Goal: Information Seeking & Learning: Understand process/instructions

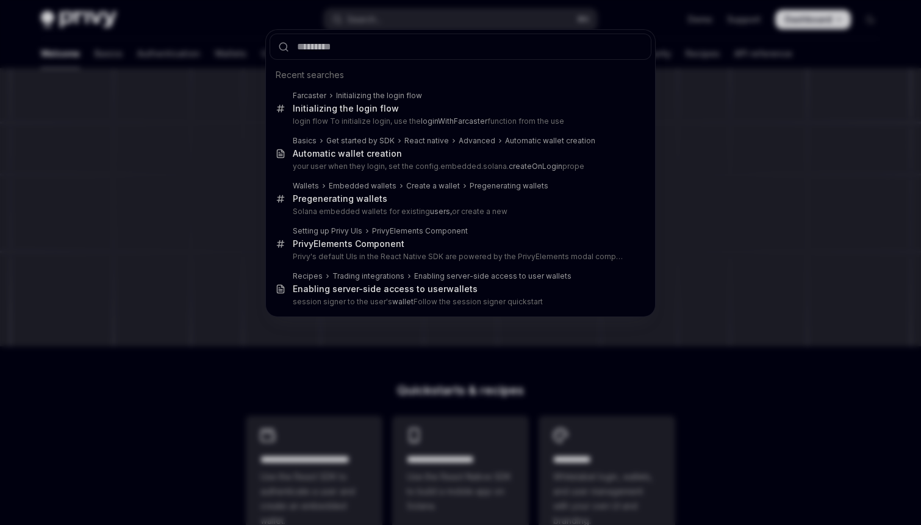
type input "**********"
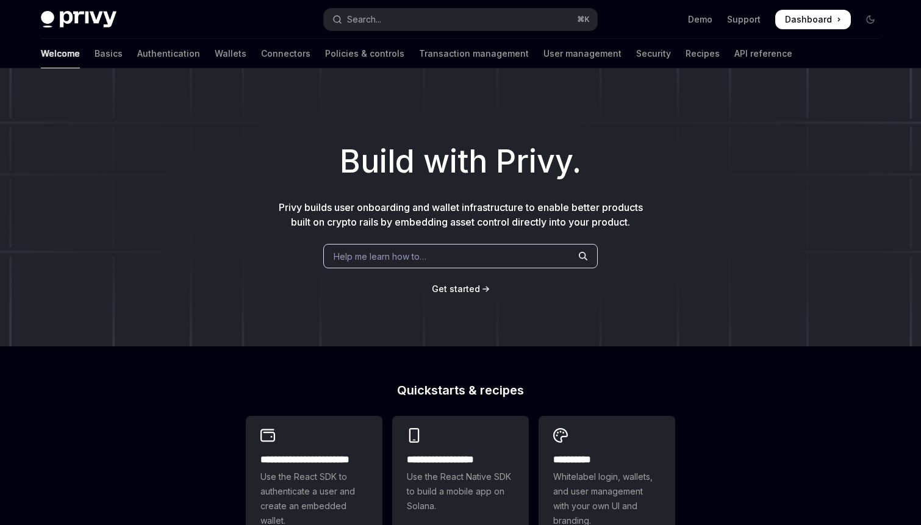
type textarea "*"
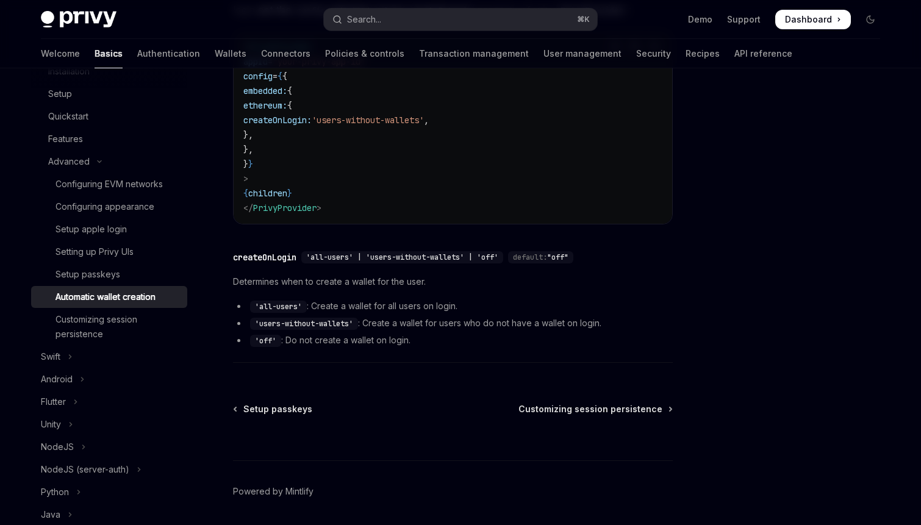
scroll to position [260, 0]
drag, startPoint x: 296, startPoint y: 284, endPoint x: 410, endPoint y: 284, distance: 114.0
click at [410, 284] on span "Determines when to create a wallet for the user." at bounding box center [453, 281] width 440 height 15
drag, startPoint x: 325, startPoint y: 306, endPoint x: 445, endPoint y: 304, distance: 119.5
click at [445, 304] on li "'all-users' : Create a wallet for all users on login." at bounding box center [453, 305] width 440 height 15
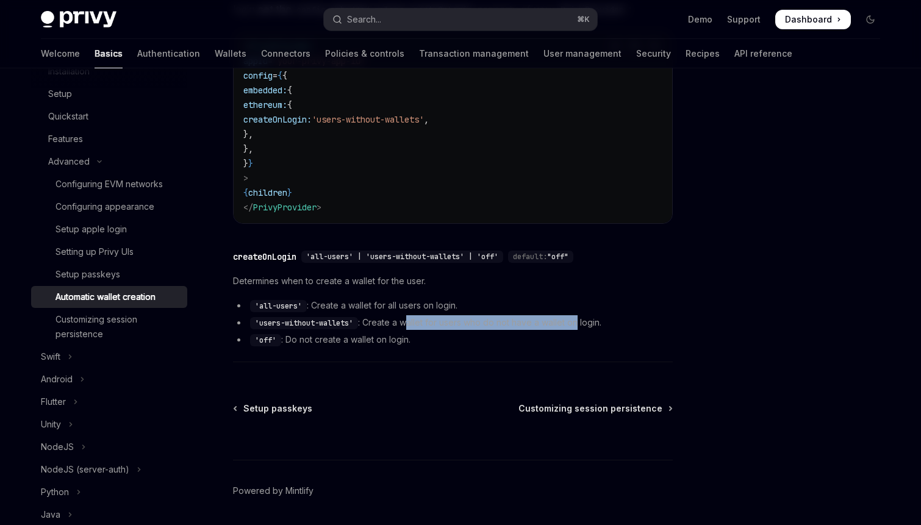
drag, startPoint x: 411, startPoint y: 323, endPoint x: 578, endPoint y: 318, distance: 167.2
click at [578, 318] on li "'users-without-wallets' : Create a wallet for users who do not have a wallet on…" at bounding box center [453, 322] width 440 height 15
drag, startPoint x: 585, startPoint y: 318, endPoint x: 377, endPoint y: 328, distance: 208.2
click at [377, 328] on li "'users-without-wallets' : Create a wallet for users who do not have a wallet on…" at bounding box center [453, 322] width 440 height 15
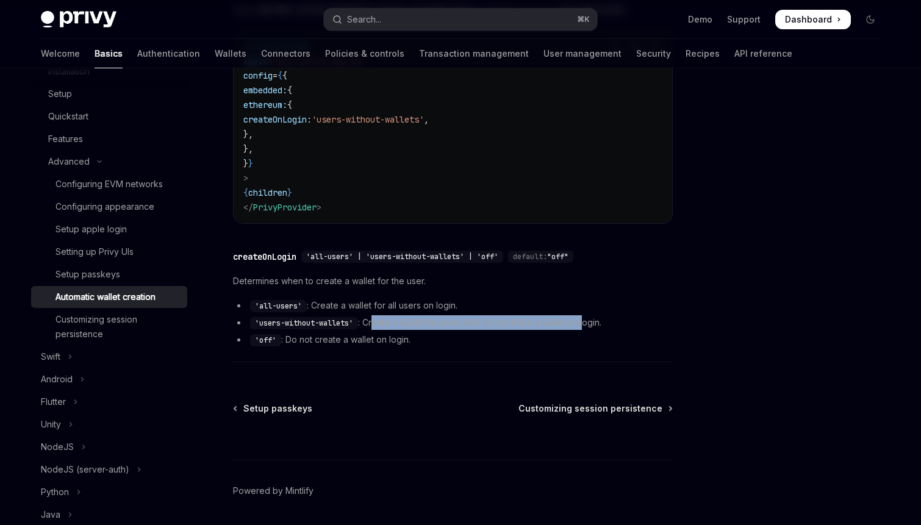
click at [377, 328] on li "'users-without-wallets' : Create a wallet for users who do not have a wallet on…" at bounding box center [453, 322] width 440 height 15
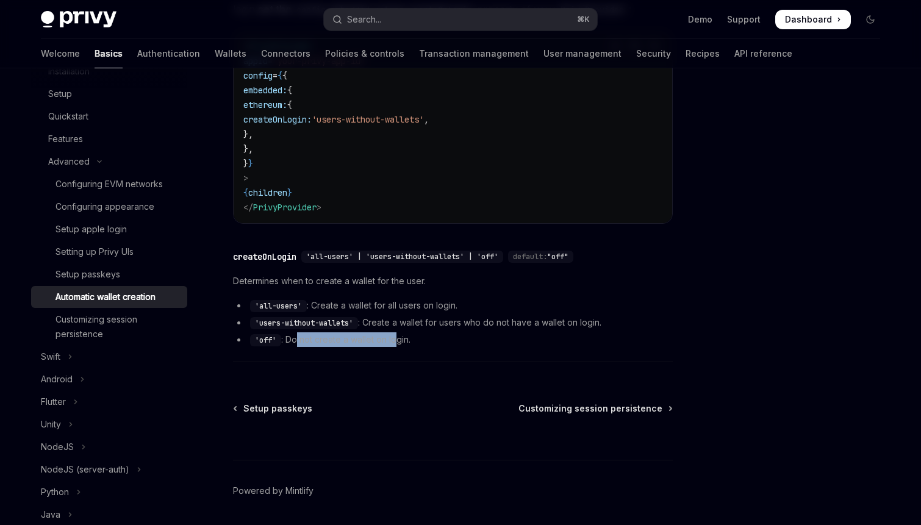
drag, startPoint x: 397, startPoint y: 337, endPoint x: 298, endPoint y: 334, distance: 98.8
click at [298, 334] on li "'off' : Do not create a wallet on login." at bounding box center [453, 339] width 440 height 15
drag, startPoint x: 302, startPoint y: 307, endPoint x: 254, endPoint y: 307, distance: 48.2
click at [254, 307] on code "'all-users'" at bounding box center [278, 306] width 57 height 12
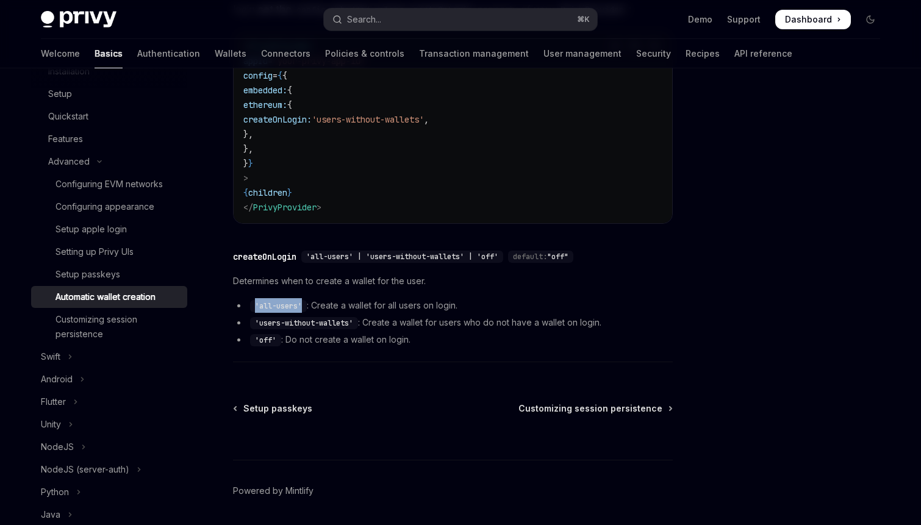
copy code "'all-users'"
click at [390, 30] on div "Privy Docs home page Search... ⌘ K Demo Support Dashboard Dashboard Search..." at bounding box center [460, 19] width 839 height 39
click at [412, 14] on button "Search... ⌘ K" at bounding box center [460, 20] width 273 height 22
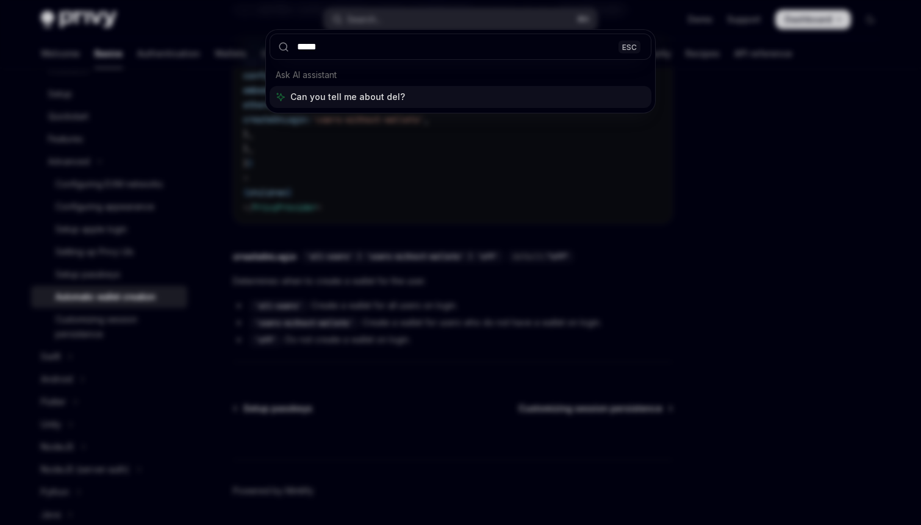
type input "******"
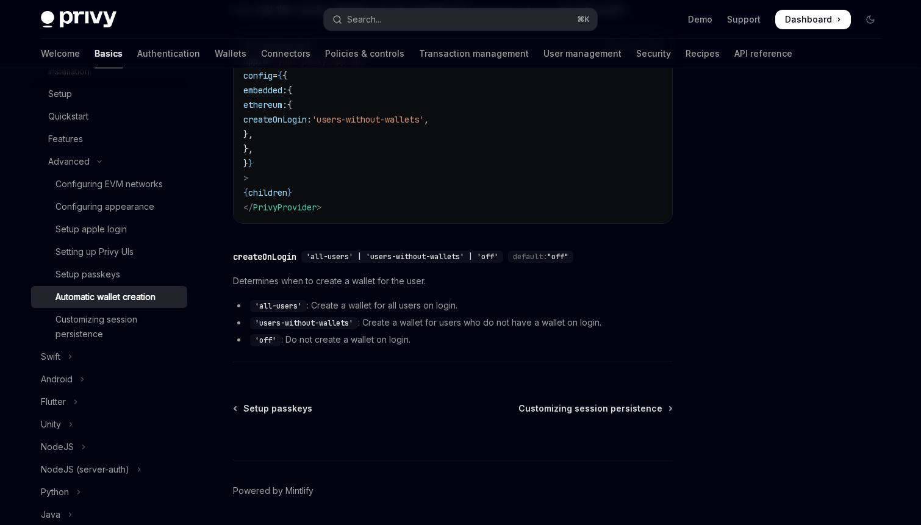
scroll to position [68, 0]
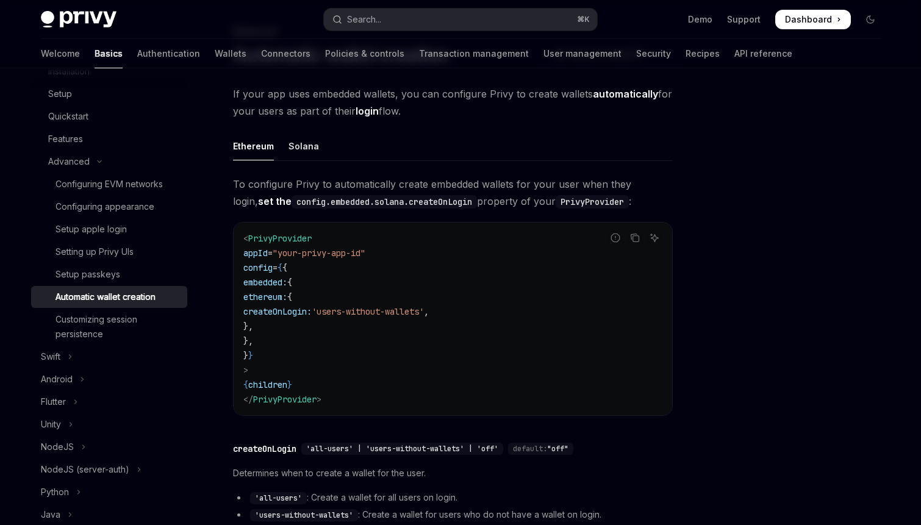
type textarea "*"
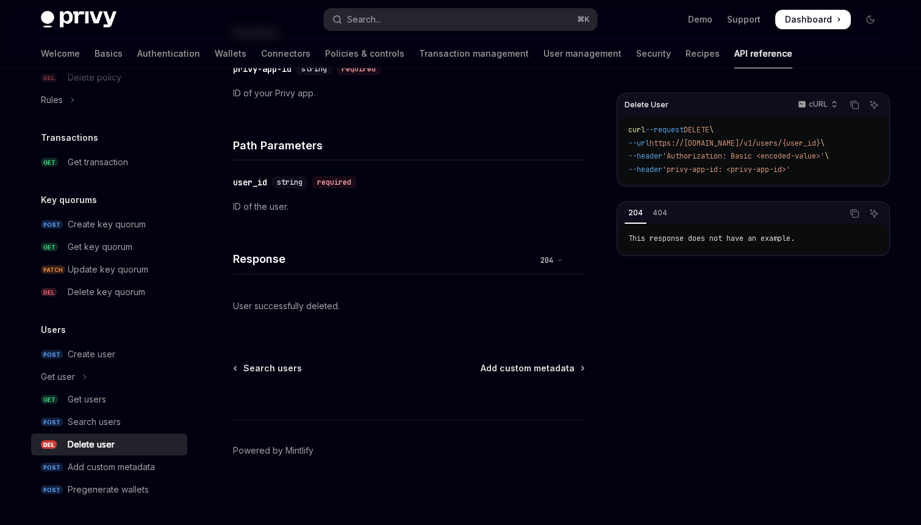
scroll to position [0, 0]
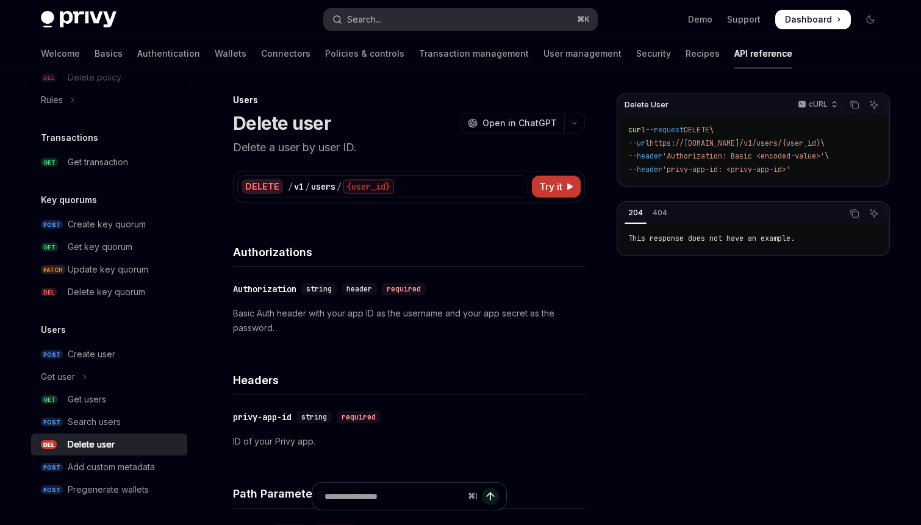
click at [414, 16] on button "Search... ⌘ K" at bounding box center [460, 20] width 273 height 22
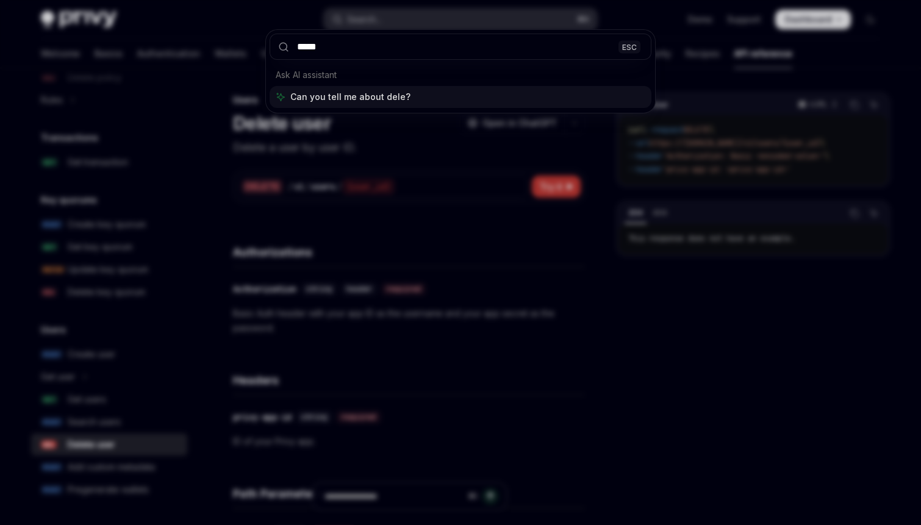
type input "******"
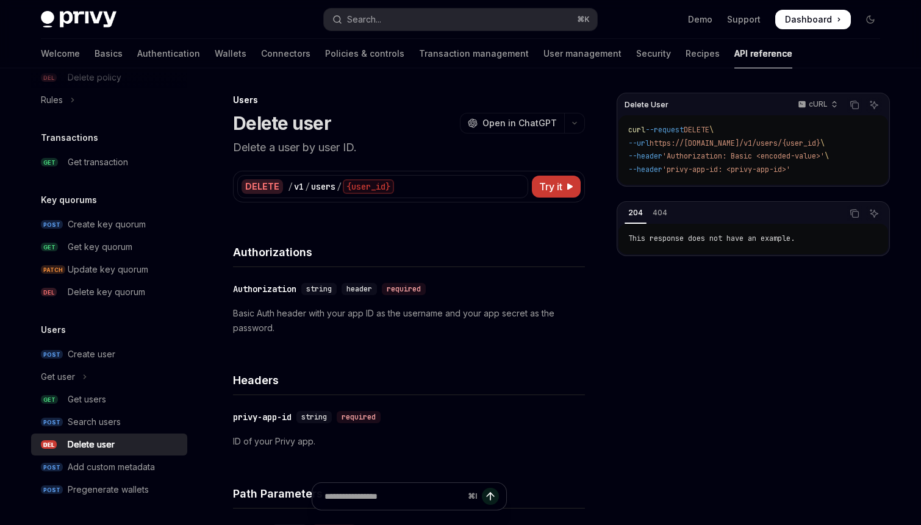
type textarea "*"
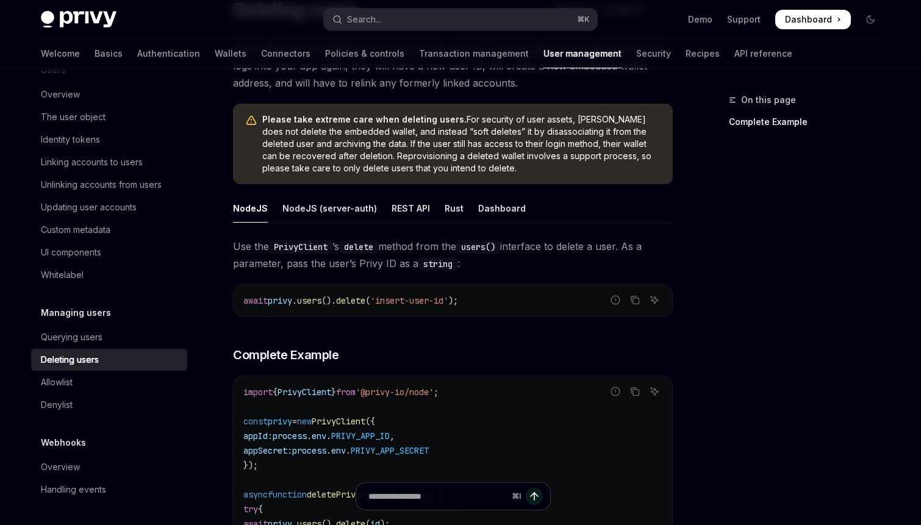
scroll to position [116, 0]
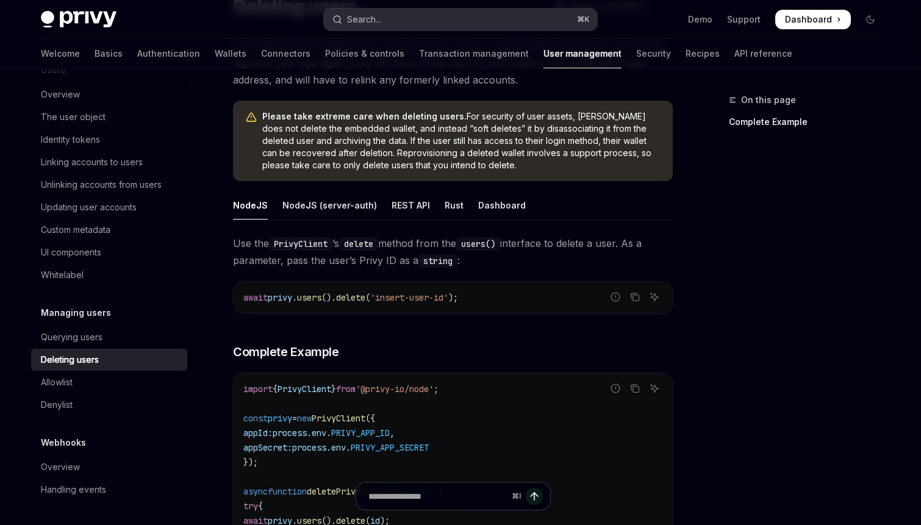
click at [409, 24] on button "Search... ⌘ K" at bounding box center [460, 20] width 273 height 22
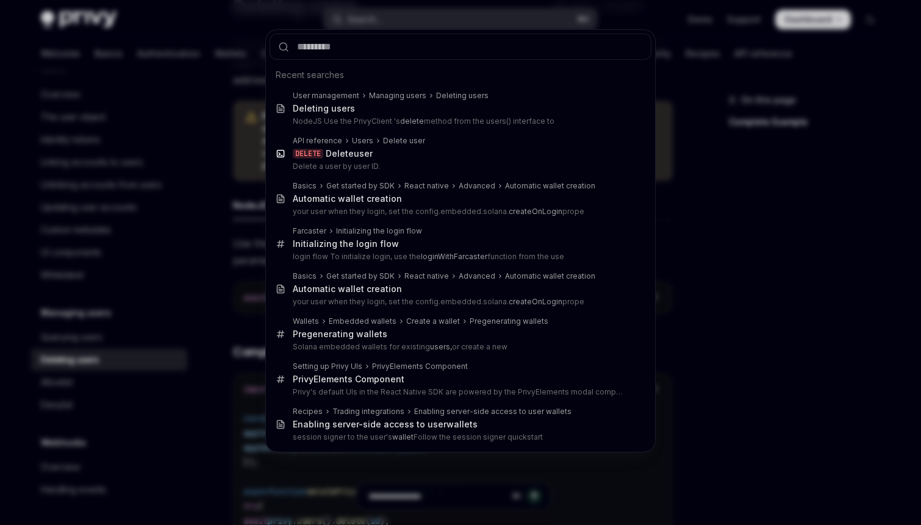
type input "**********"
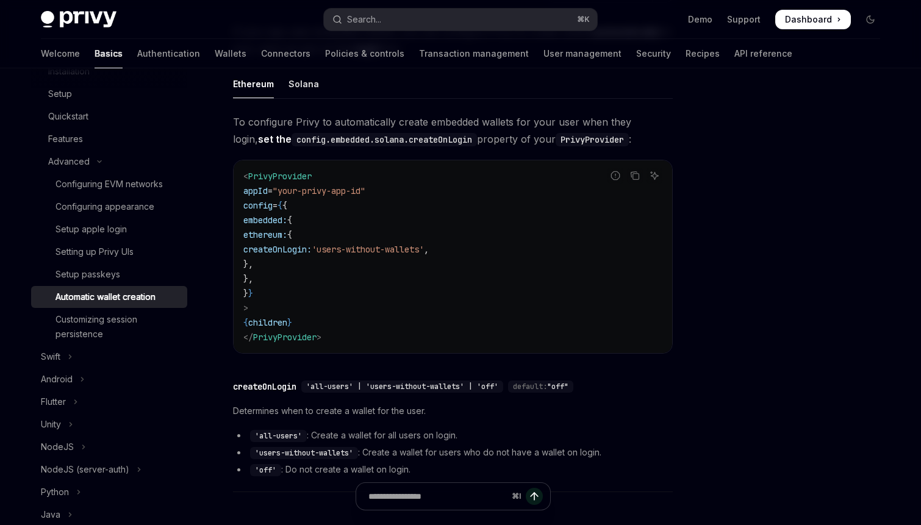
scroll to position [175, 0]
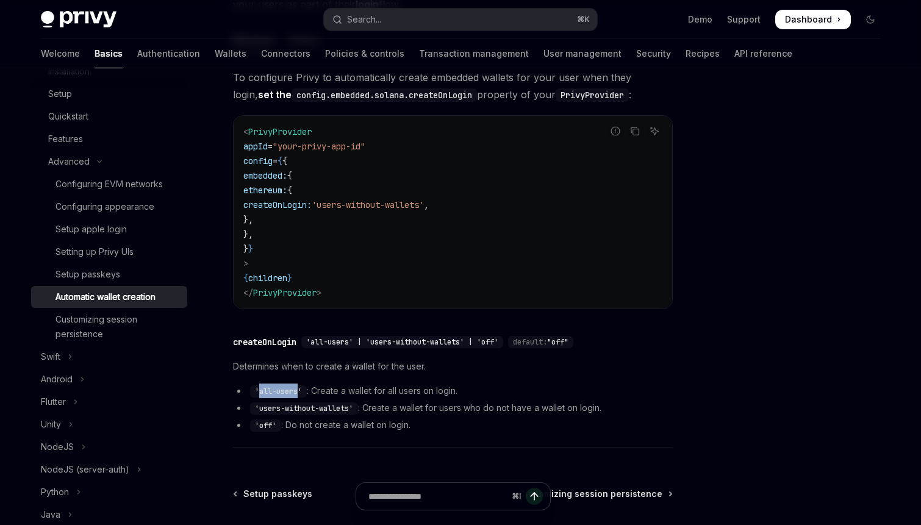
drag, startPoint x: 301, startPoint y: 390, endPoint x: 259, endPoint y: 393, distance: 41.5
click at [259, 393] on code "'all-users'" at bounding box center [278, 391] width 57 height 12
copy code "all-users"
click at [280, 339] on div "createOnLogin" at bounding box center [264, 342] width 63 height 12
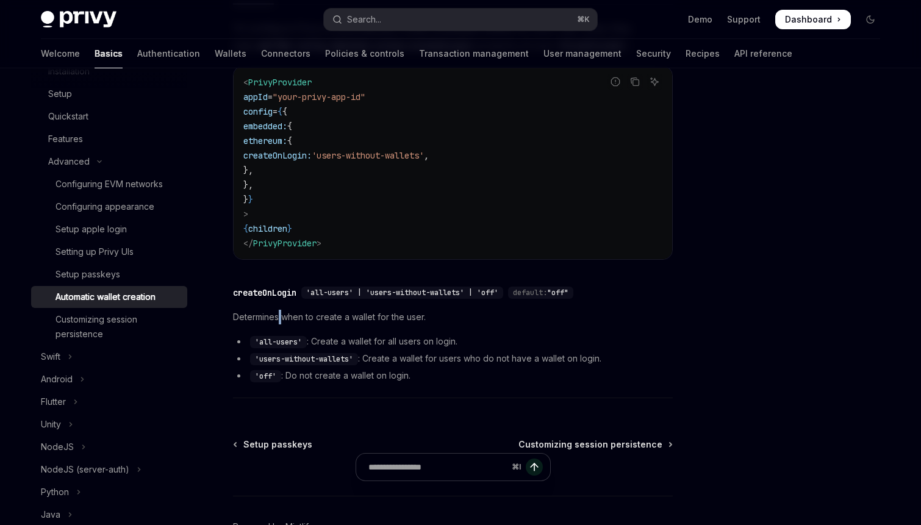
click at [280, 339] on div "​ createOnLogin 'all-users' | 'users-without-wallets' | 'off' default: "off" De…" at bounding box center [453, 338] width 440 height 119
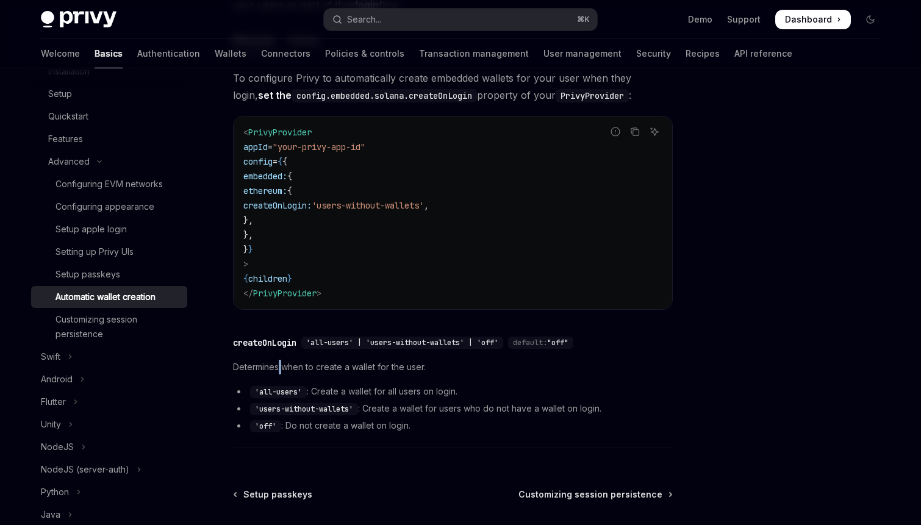
scroll to position [122, 0]
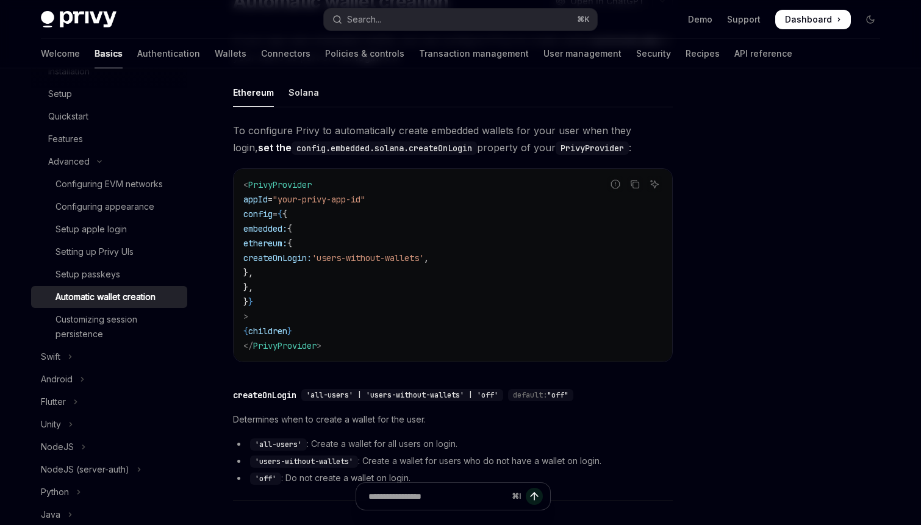
click at [312, 252] on span "createOnLogin:" at bounding box center [277, 257] width 68 height 11
copy span "createOnLogin"
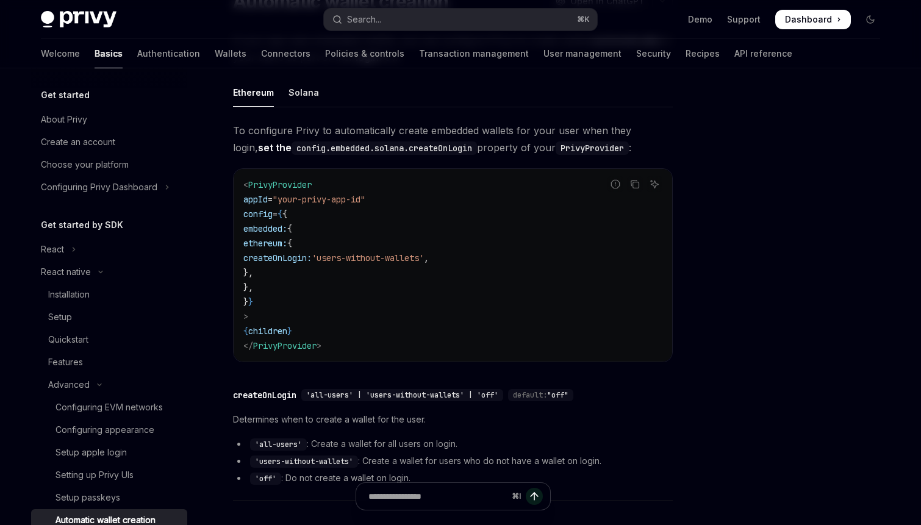
click at [79, 94] on h5 "Get started" at bounding box center [65, 95] width 49 height 15
click at [77, 121] on div "About Privy" at bounding box center [64, 119] width 46 height 15
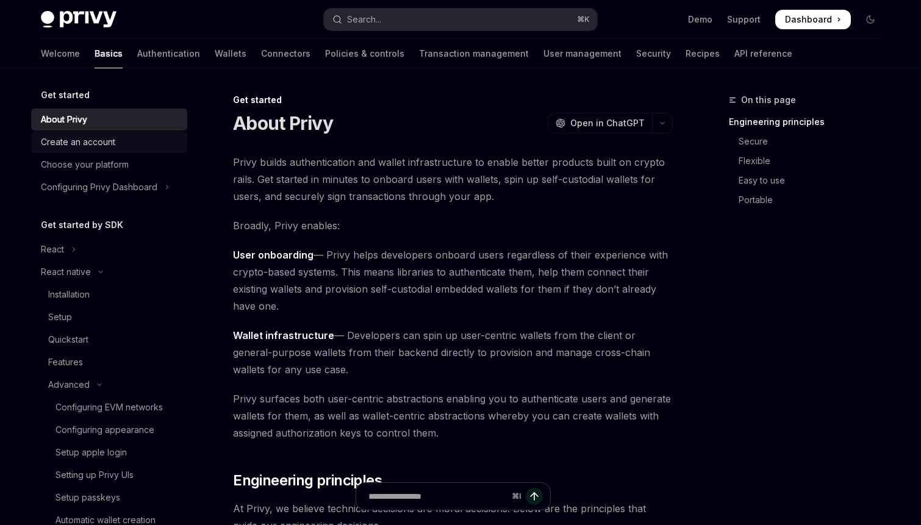
click at [77, 144] on div "Create an account" at bounding box center [78, 142] width 74 height 15
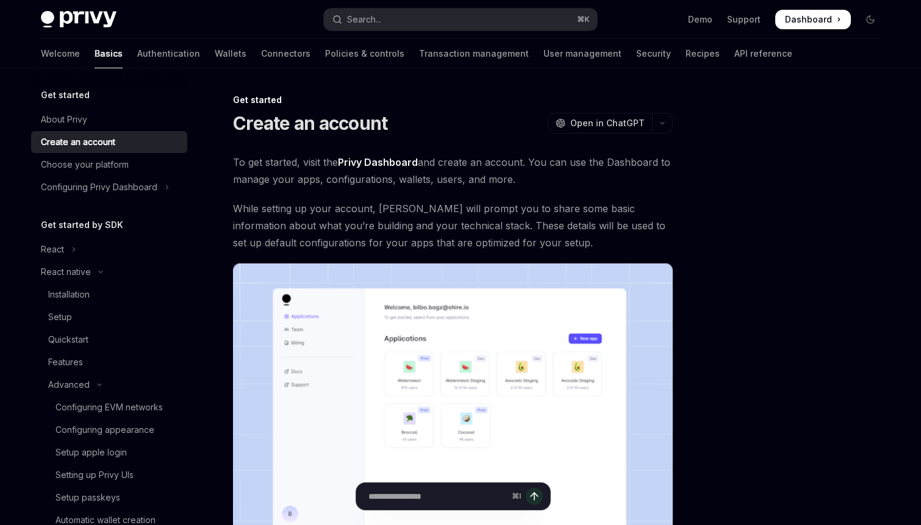
scroll to position [249, 0]
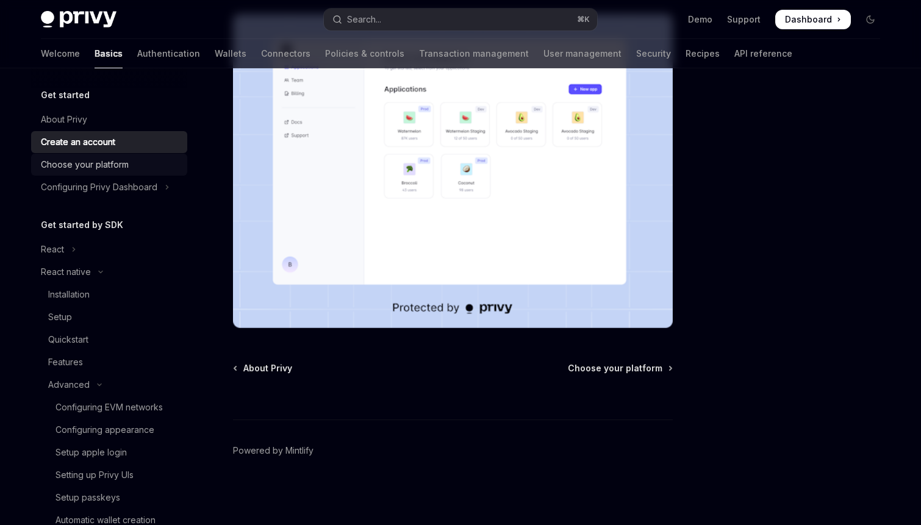
click at [112, 163] on div "Choose your platform" at bounding box center [85, 164] width 88 height 15
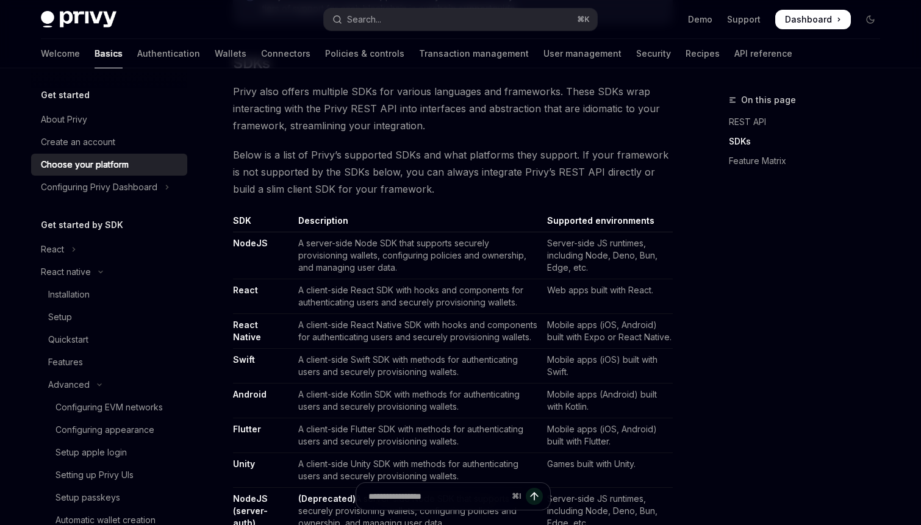
scroll to position [620, 0]
click at [130, 183] on div "Configuring Privy Dashboard" at bounding box center [99, 187] width 116 height 15
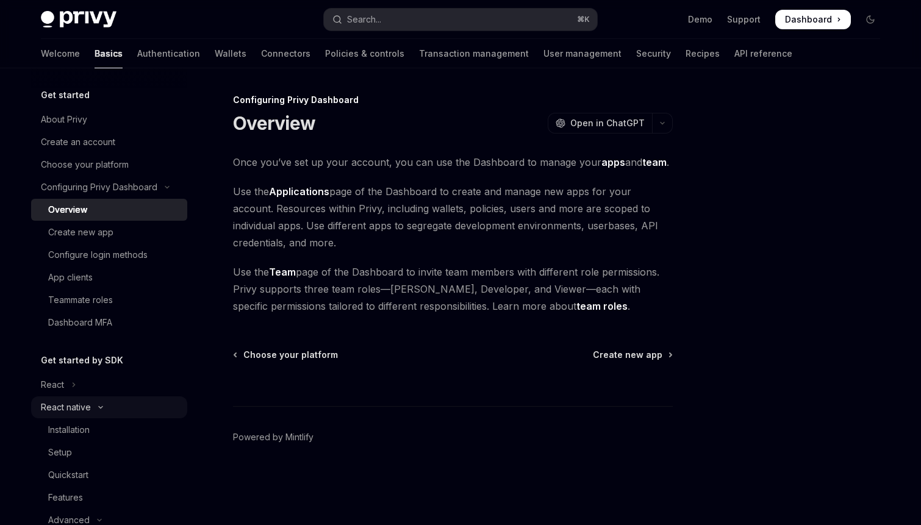
click at [91, 403] on button "React native" at bounding box center [109, 407] width 156 height 22
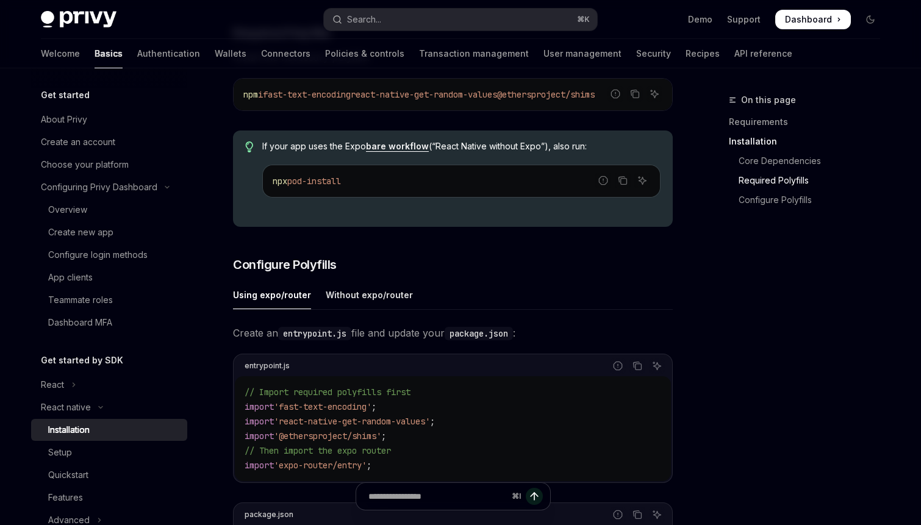
scroll to position [387, 0]
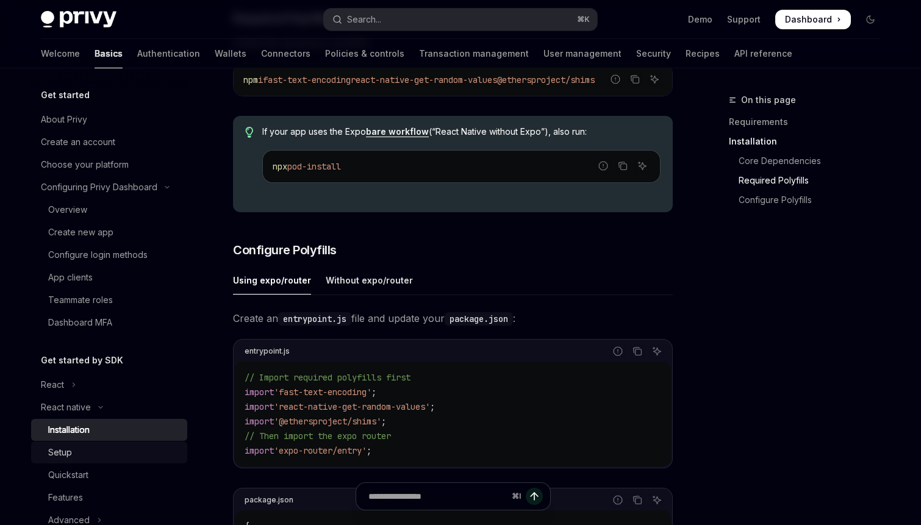
click at [121, 452] on div "Setup" at bounding box center [114, 452] width 132 height 15
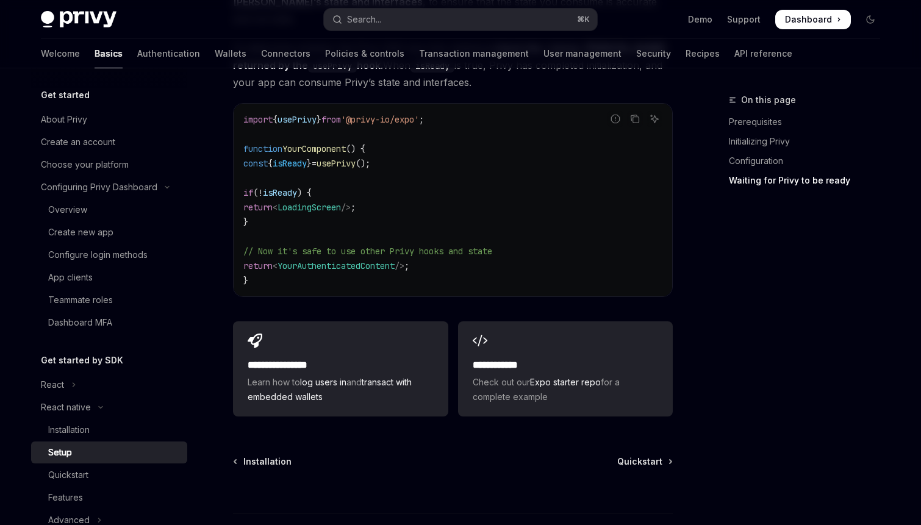
scroll to position [1161, 0]
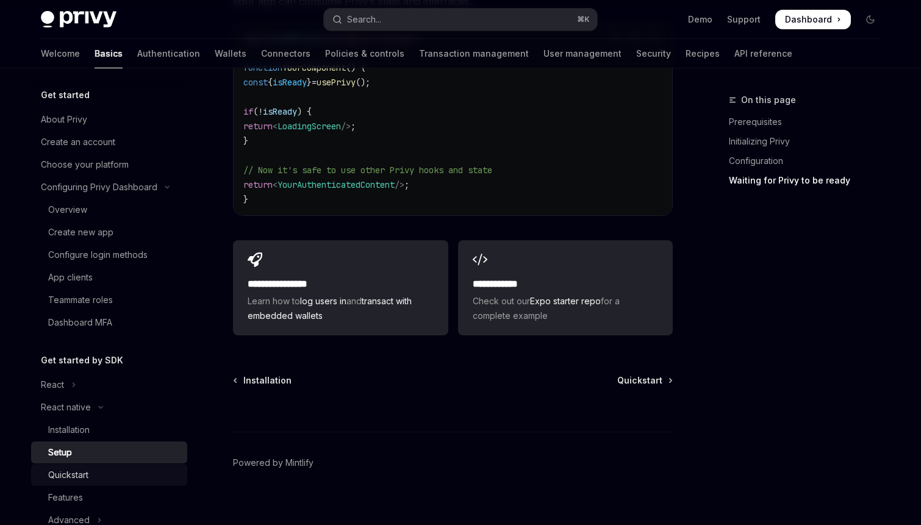
click at [102, 482] on link "Quickstart" at bounding box center [109, 475] width 156 height 22
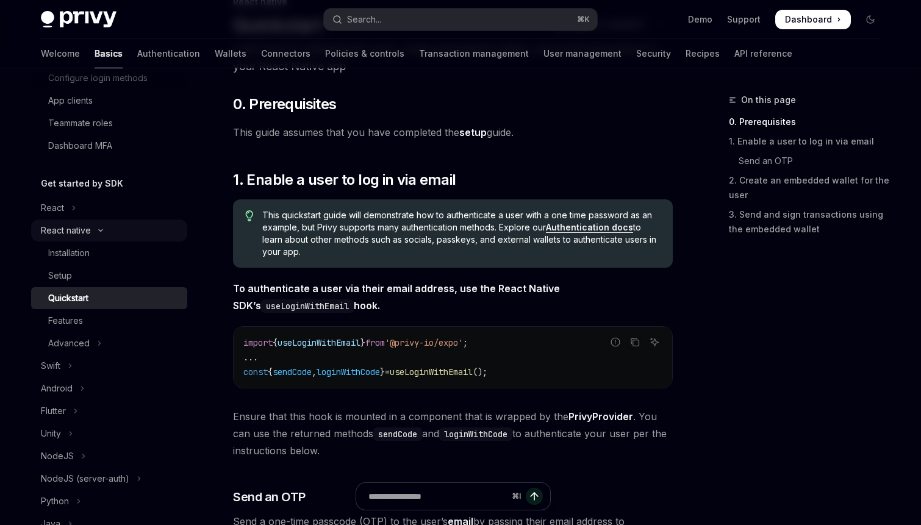
scroll to position [182, 0]
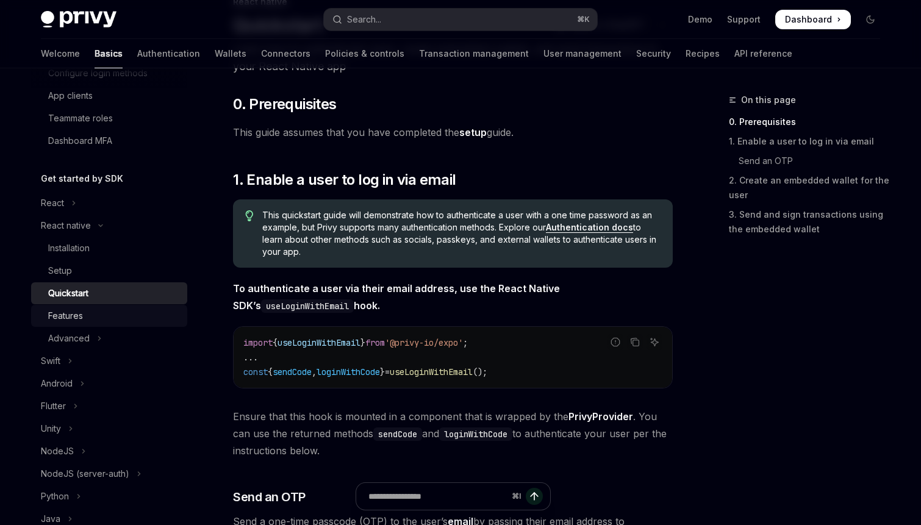
click at [93, 321] on div "Features" at bounding box center [114, 316] width 132 height 15
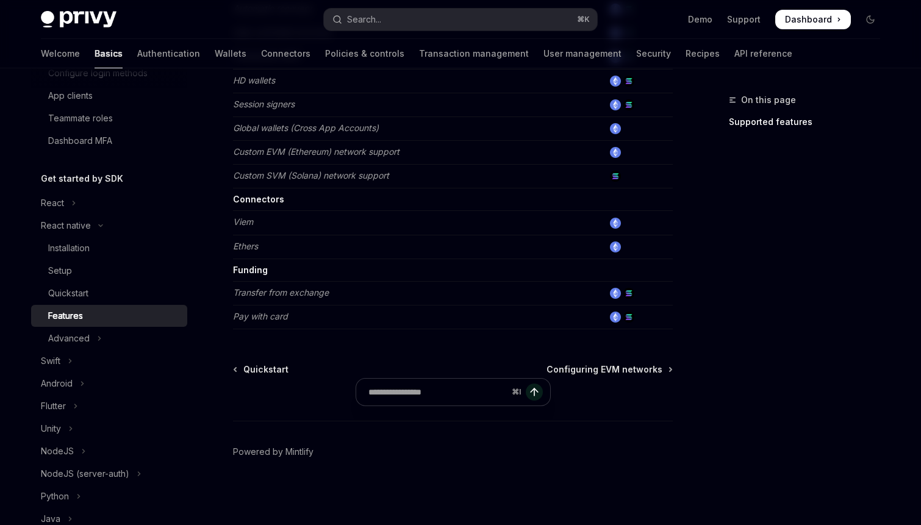
scroll to position [623, 0]
click at [103, 334] on button "Advanced" at bounding box center [109, 338] width 156 height 22
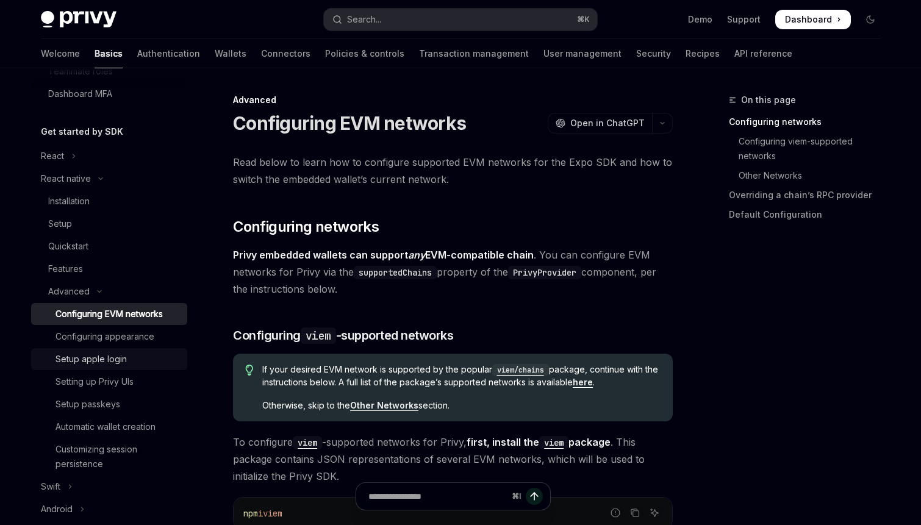
scroll to position [227, 0]
click at [468, 27] on button "Search... ⌘ K" at bounding box center [460, 20] width 273 height 22
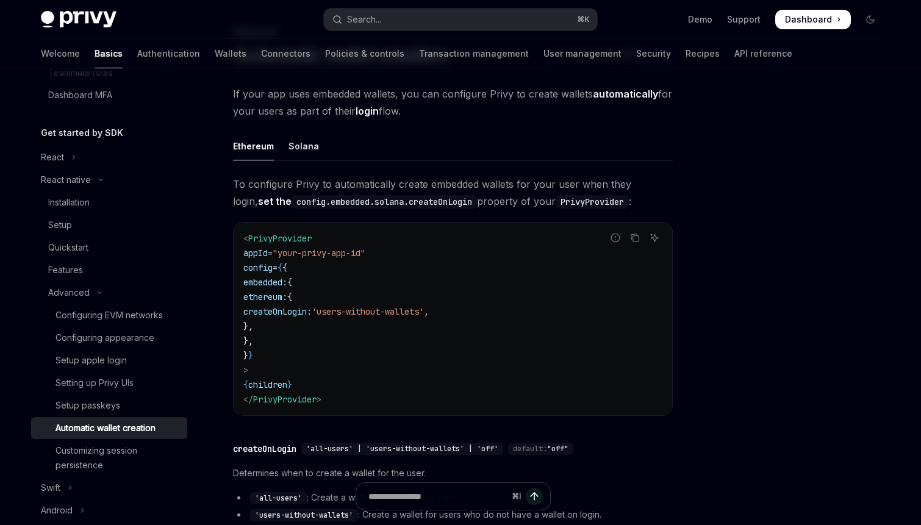
scroll to position [301, 0]
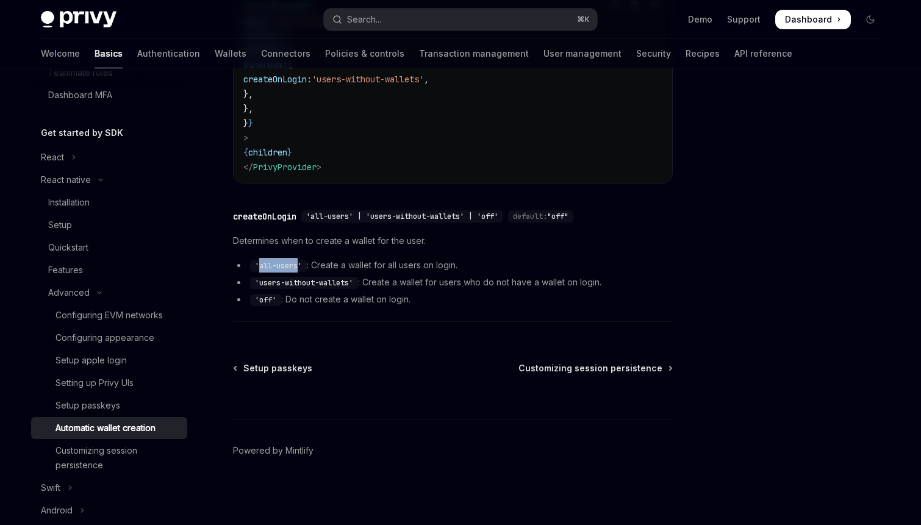
drag, startPoint x: 300, startPoint y: 265, endPoint x: 260, endPoint y: 265, distance: 40.2
click at [260, 265] on code "'all-users'" at bounding box center [278, 266] width 57 height 12
copy code "all-users"
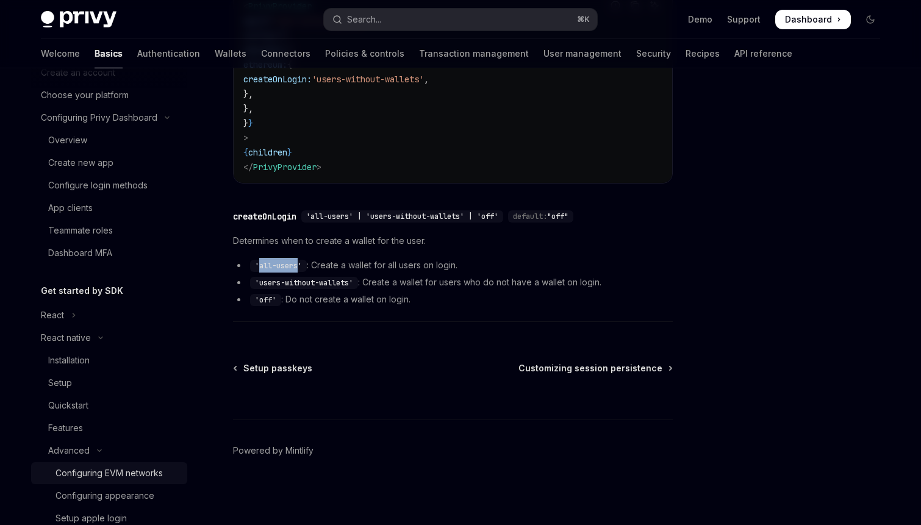
scroll to position [0, 0]
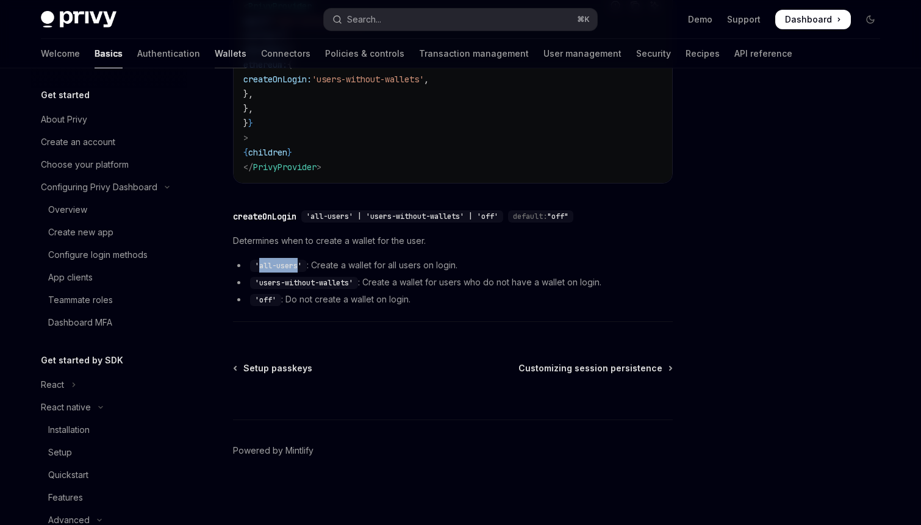
click at [215, 56] on link "Wallets" at bounding box center [231, 53] width 32 height 29
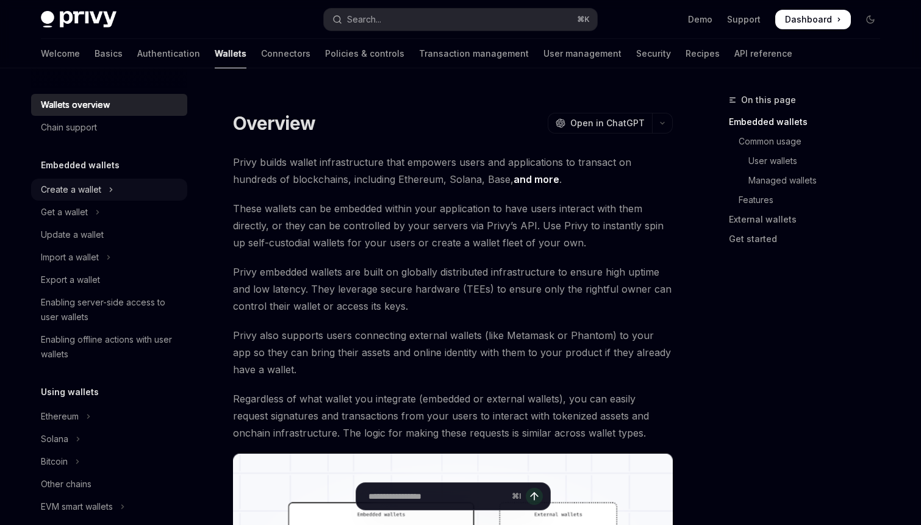
click at [95, 186] on div "Create a wallet" at bounding box center [71, 189] width 60 height 15
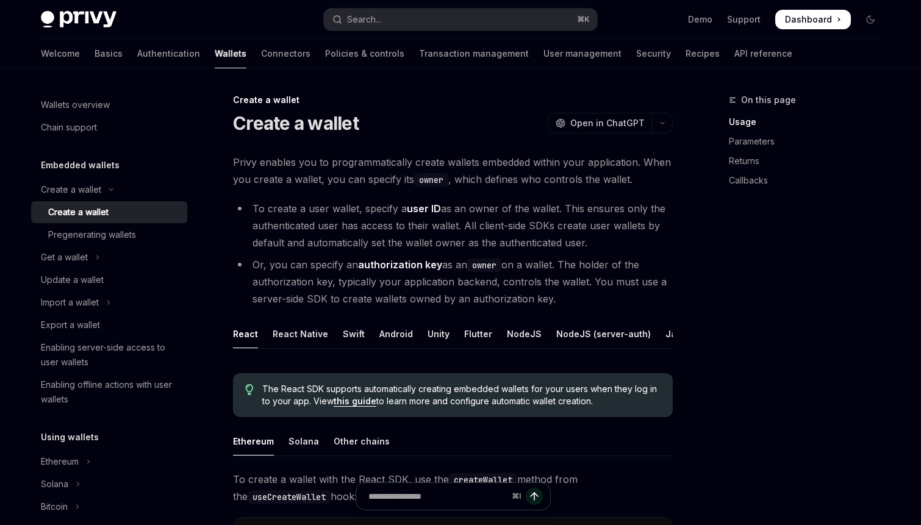
click at [102, 213] on div "Create a wallet" at bounding box center [78, 212] width 60 height 15
click at [310, 331] on div "React Native" at bounding box center [300, 334] width 55 height 29
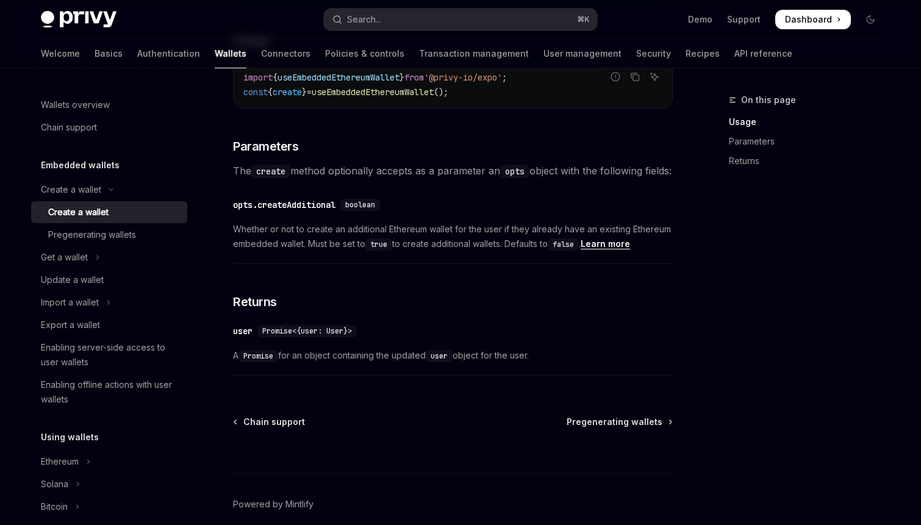
scroll to position [548, 0]
click at [410, 251] on span "Whether or not to create an additional Ethereum wallet for the user if they alr…" at bounding box center [453, 235] width 440 height 29
drag, startPoint x: 315, startPoint y: 248, endPoint x: 501, endPoint y: 246, distance: 186.0
click at [501, 246] on span "Whether or not to create an additional Ethereum wallet for the user if they alr…" at bounding box center [453, 235] width 440 height 29
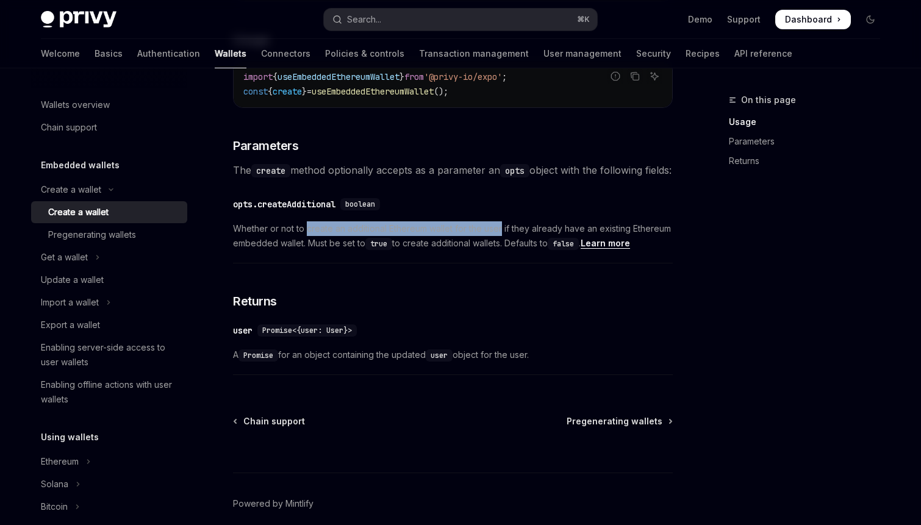
drag, startPoint x: 501, startPoint y: 246, endPoint x: 307, endPoint y: 241, distance: 193.4
click at [307, 241] on span "Whether or not to create an additional Ethereum wallet for the user if they alr…" at bounding box center [453, 235] width 440 height 29
click at [308, 241] on span "Whether or not to create an additional Ethereum wallet for the user if they alr…" at bounding box center [453, 235] width 440 height 29
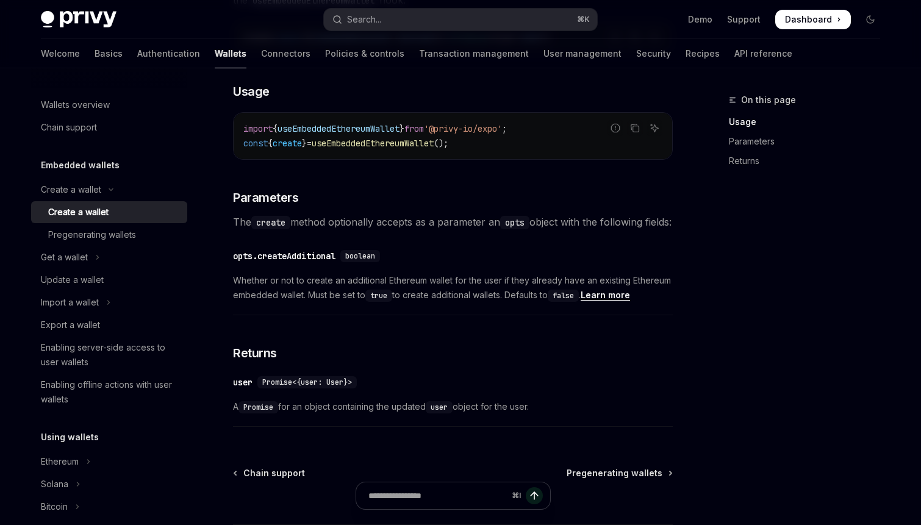
scroll to position [473, 0]
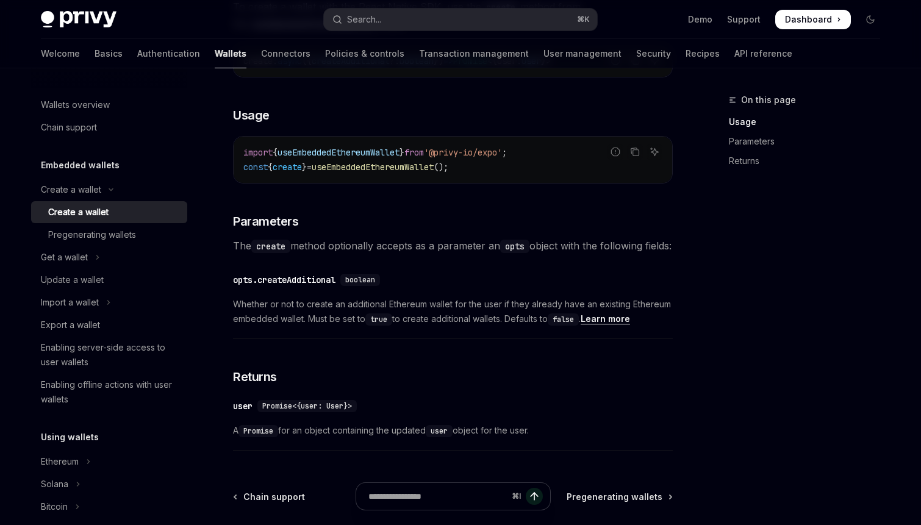
click at [308, 241] on span "The create method optionally accepts as a parameter an opts object with the fol…" at bounding box center [453, 245] width 440 height 17
click at [395, 166] on span "useEmbeddedEthereumWallet" at bounding box center [373, 167] width 122 height 11
copy span "useEmbeddedEthereumWallet"
click at [413, 169] on span "useEmbeddedEthereumWallet" at bounding box center [373, 167] width 122 height 11
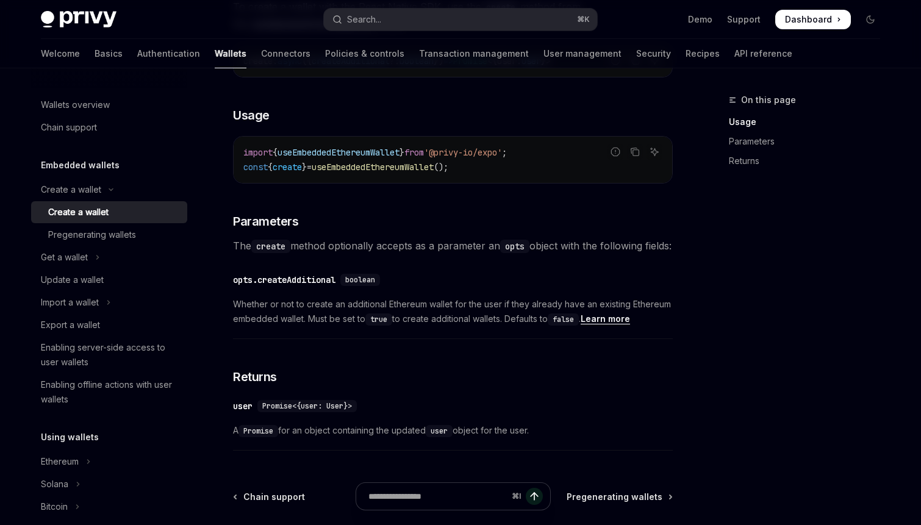
click at [413, 169] on span "useEmbeddedEthereumWallet" at bounding box center [373, 167] width 122 height 11
copy span "useEmbeddedEthereumWallet"
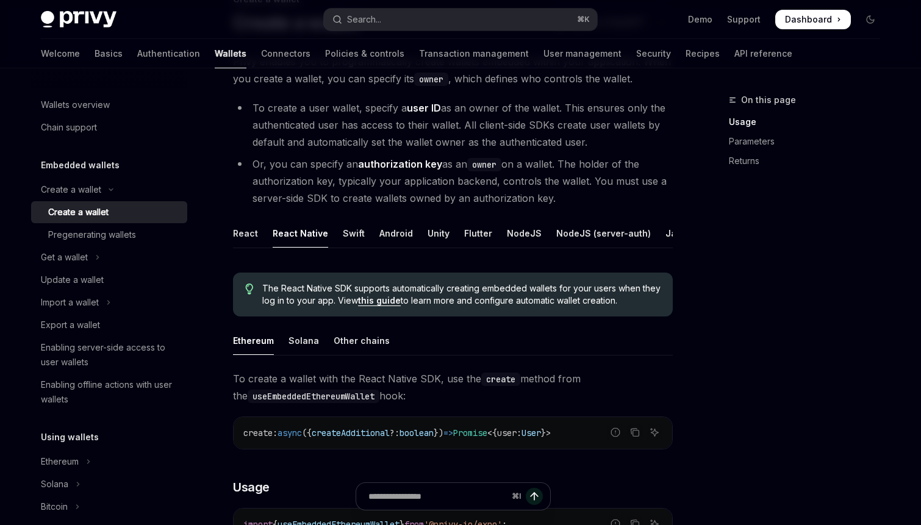
scroll to position [84, 0]
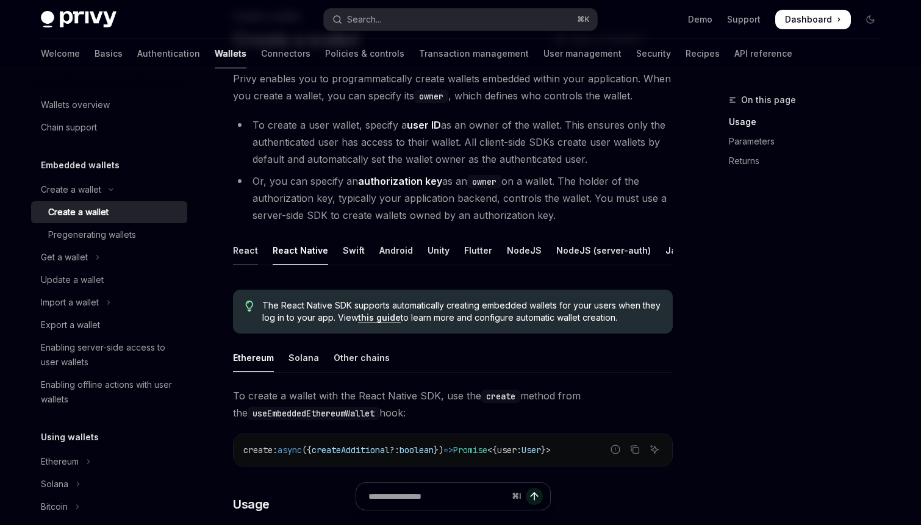
click at [238, 254] on div "React" at bounding box center [245, 250] width 25 height 29
type textarea "*"
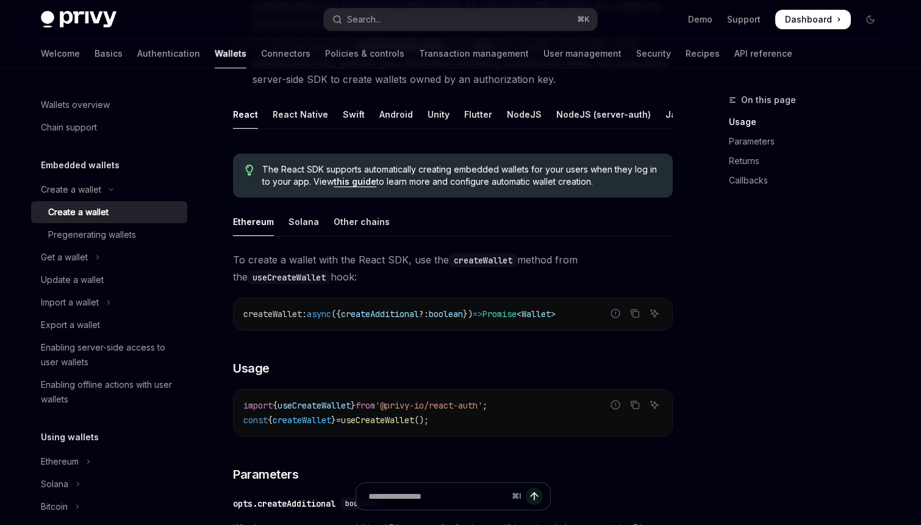
scroll to position [240, 0]
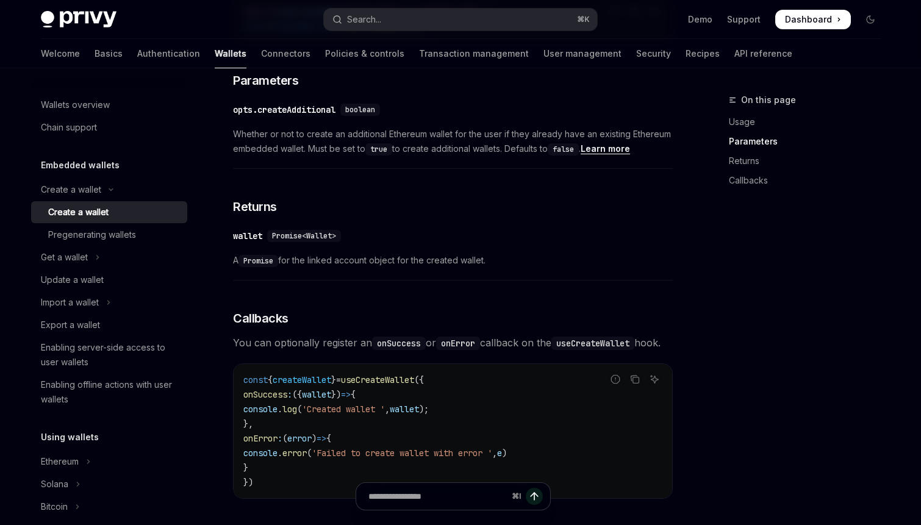
scroll to position [614, 0]
click at [309, 260] on span "A Promise for the linked account object for the created wallet." at bounding box center [453, 259] width 440 height 15
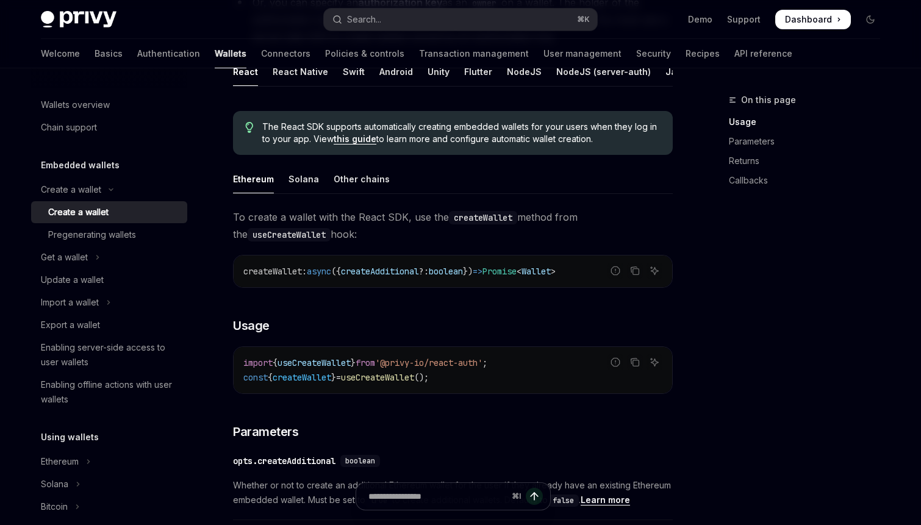
scroll to position [262, 0]
click at [361, 143] on link "this guide" at bounding box center [355, 139] width 43 height 11
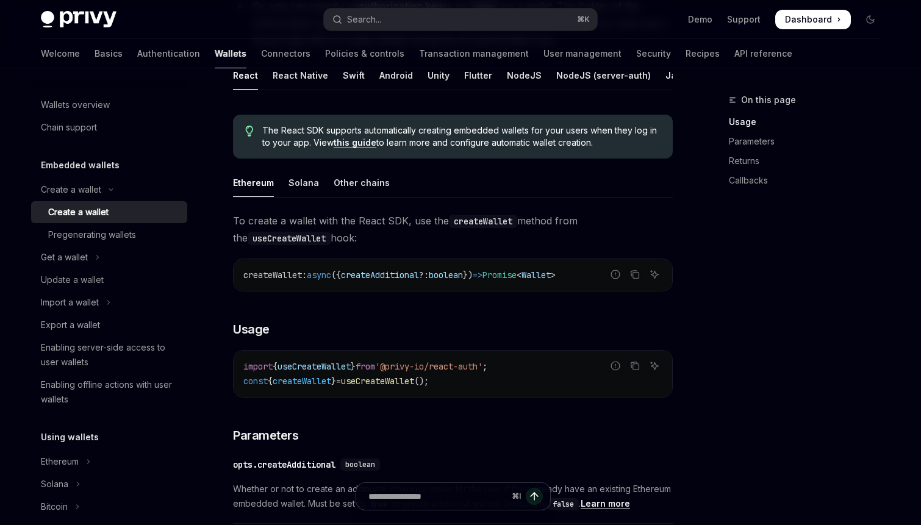
scroll to position [256, 0]
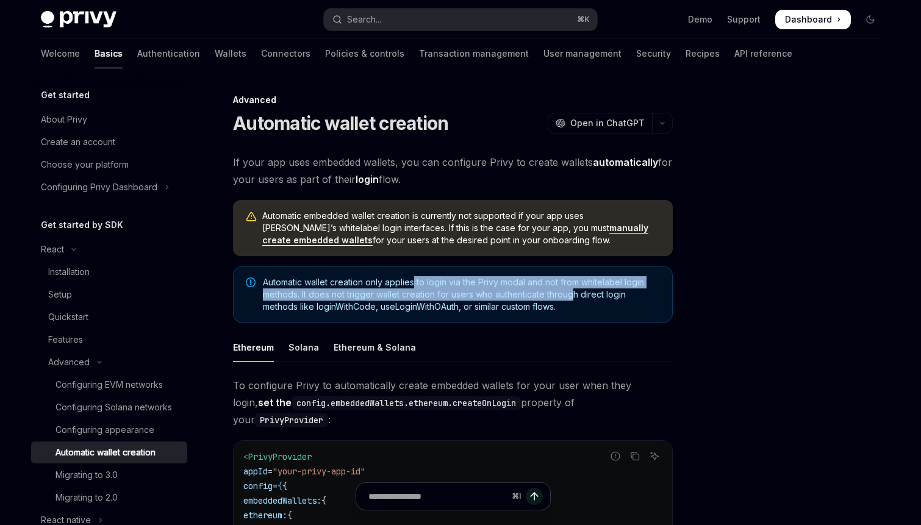
drag, startPoint x: 417, startPoint y: 281, endPoint x: 576, endPoint y: 289, distance: 159.4
click at [576, 289] on span "Automatic wallet creation only applies to login via the Privy modal and not fro…" at bounding box center [461, 294] width 397 height 37
click at [417, 282] on span "Automatic wallet creation only applies to login via the Privy modal and not fro…" at bounding box center [461, 294] width 397 height 37
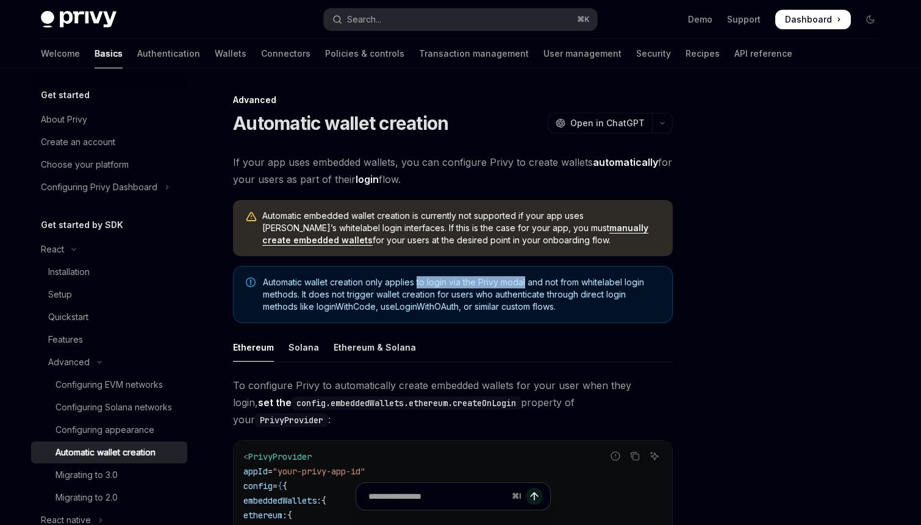
drag, startPoint x: 417, startPoint y: 282, endPoint x: 527, endPoint y: 287, distance: 110.5
click at [527, 287] on span "Automatic wallet creation only applies to login via the Privy modal and not fro…" at bounding box center [461, 294] width 397 height 37
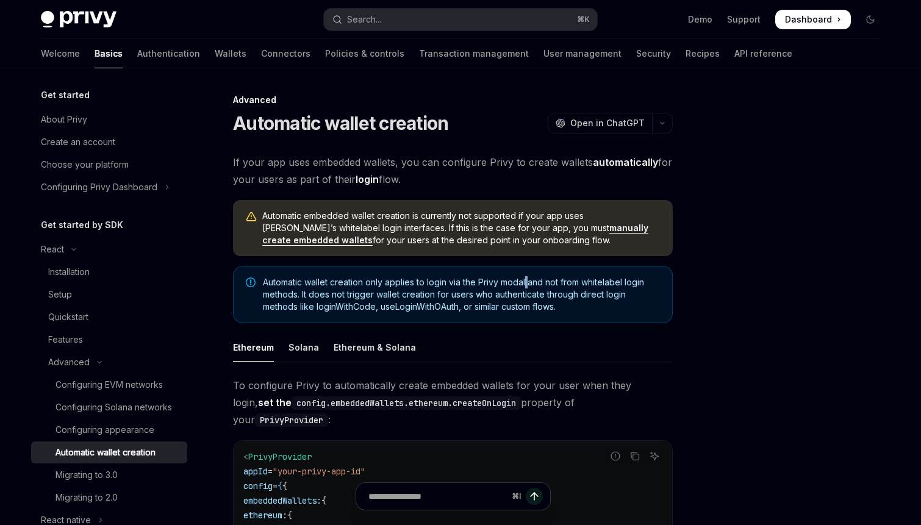
click at [527, 287] on span "Automatic wallet creation only applies to login via the Privy modal and not fro…" at bounding box center [461, 294] width 397 height 37
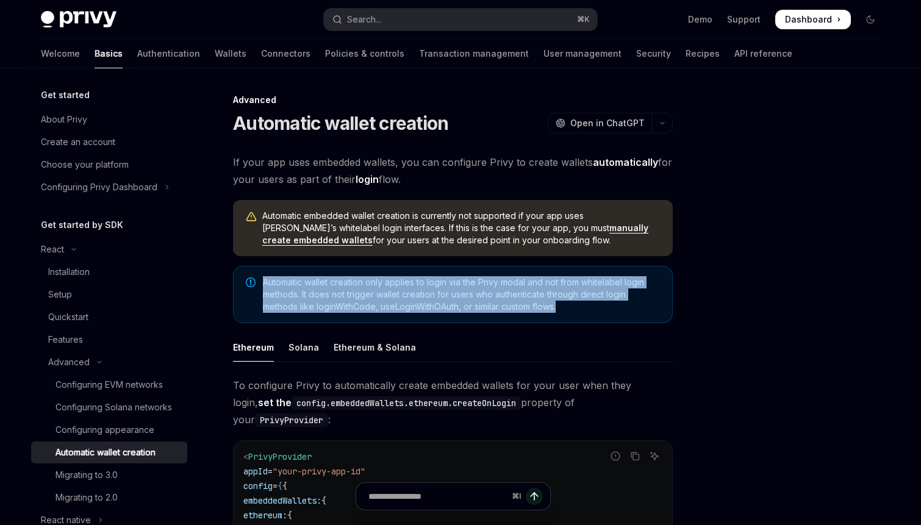
copy div "Automatic wallet creation only applies to login via the Privy modal and not fro…"
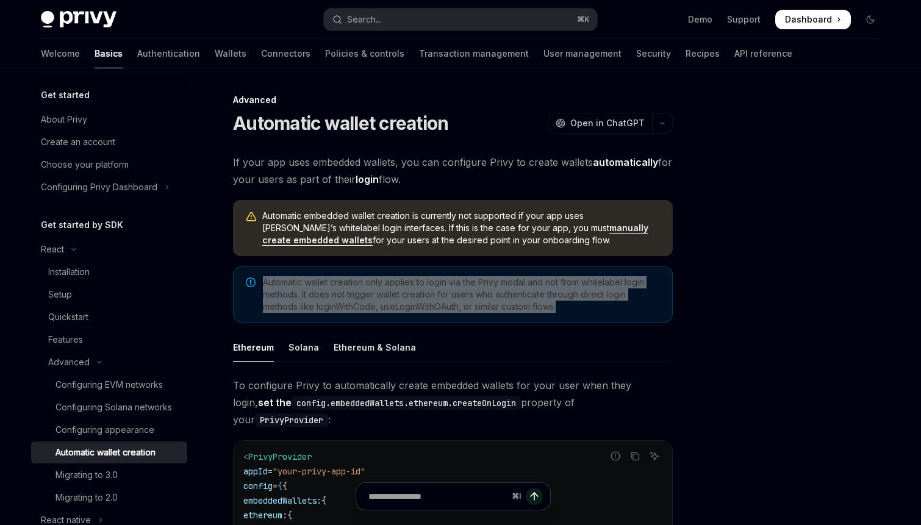
scroll to position [434, 0]
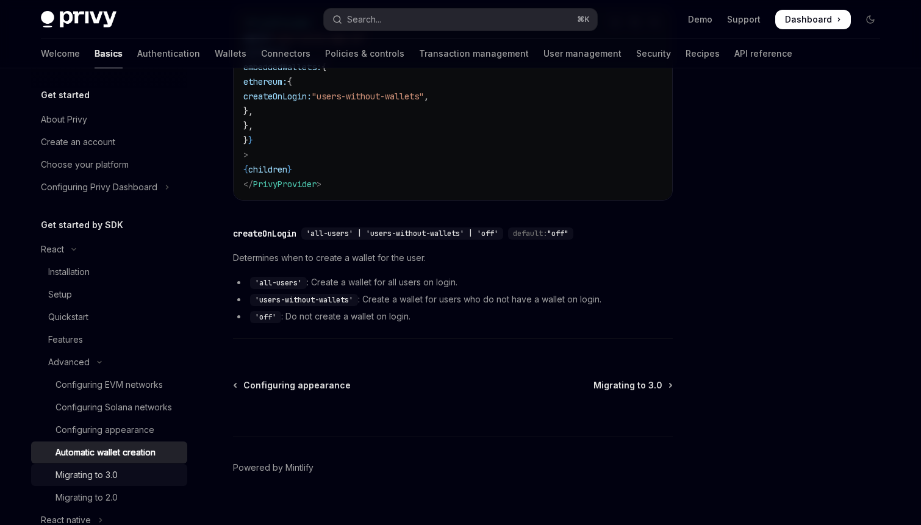
click at [114, 473] on div "Migrating to 3.0" at bounding box center [86, 475] width 62 height 15
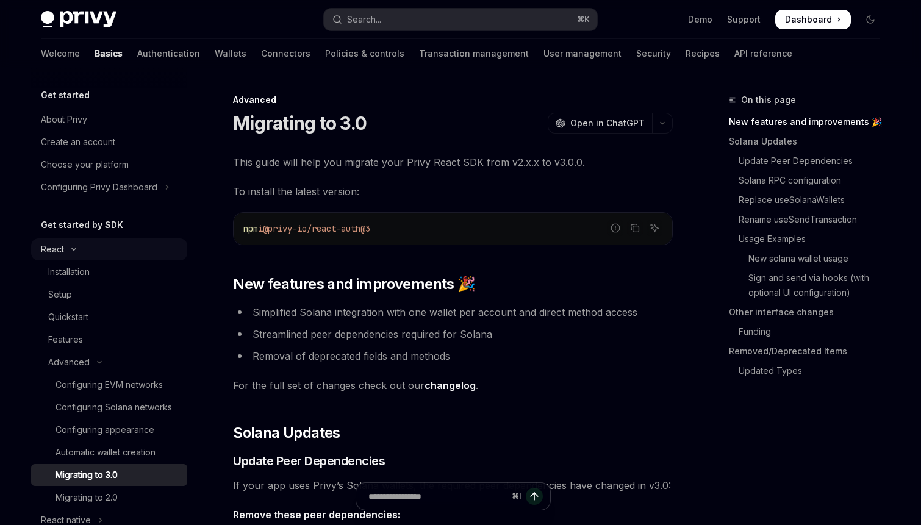
click at [73, 247] on icon "Toggle React section" at bounding box center [73, 249] width 15 height 5
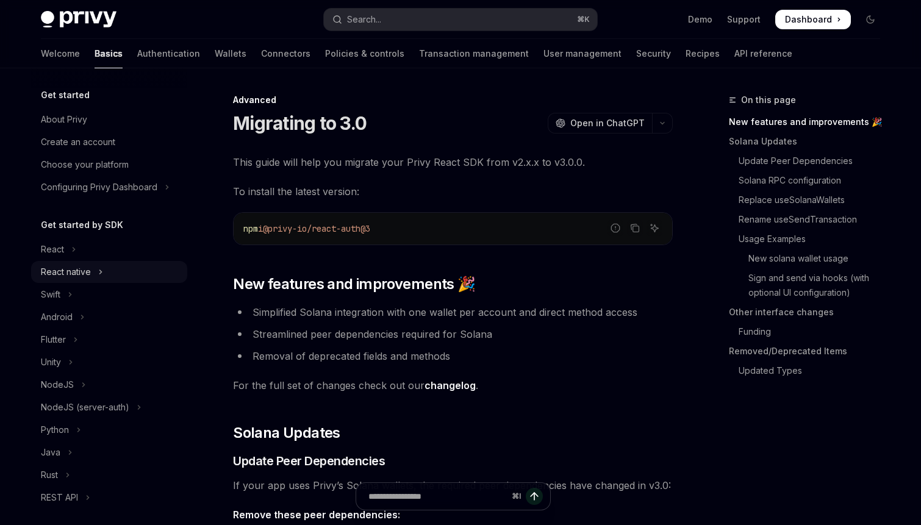
click at [100, 268] on icon "Toggle React native section" at bounding box center [100, 272] width 5 height 15
type textarea "*"
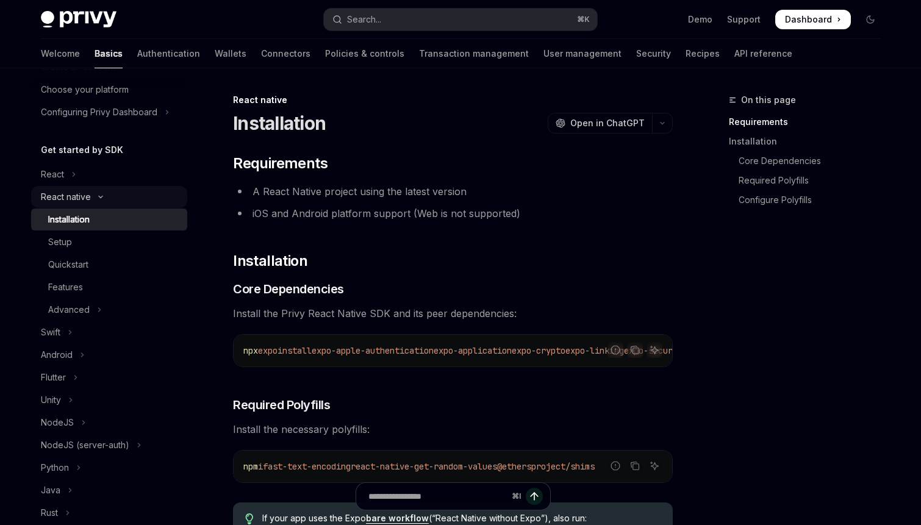
scroll to position [79, 0]
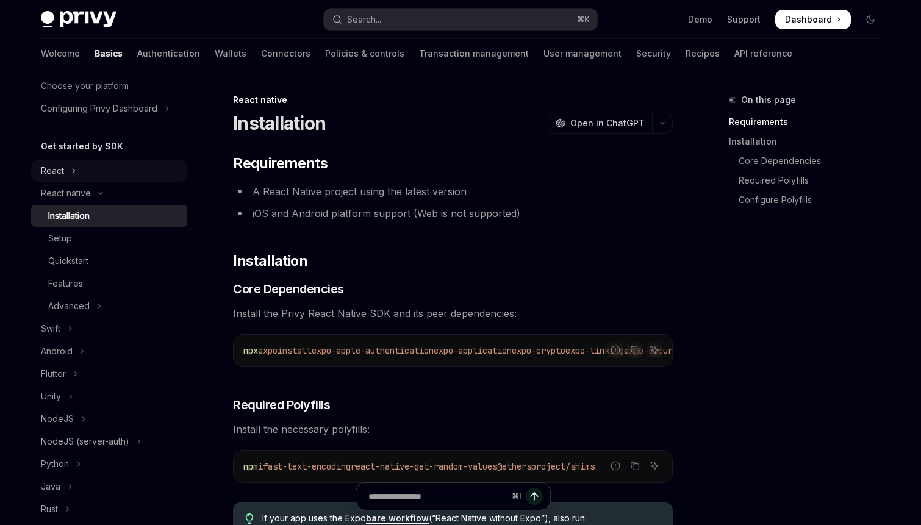
click at [74, 170] on icon "Toggle React section" at bounding box center [73, 170] width 5 height 15
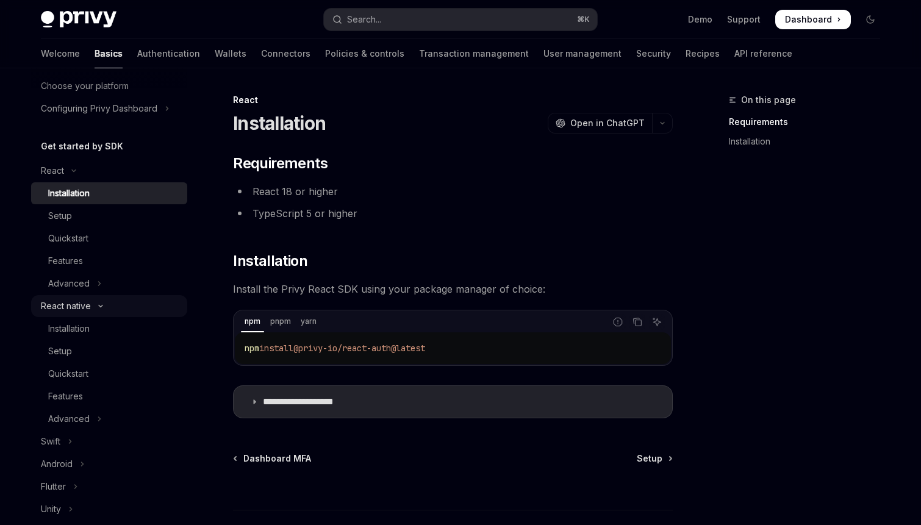
click at [98, 304] on icon "Toggle React native section" at bounding box center [100, 306] width 15 height 5
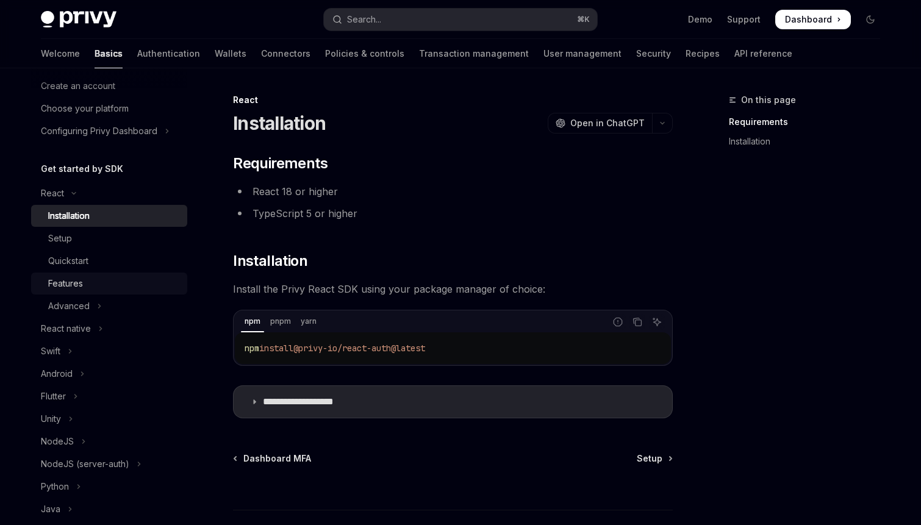
scroll to position [55, 0]
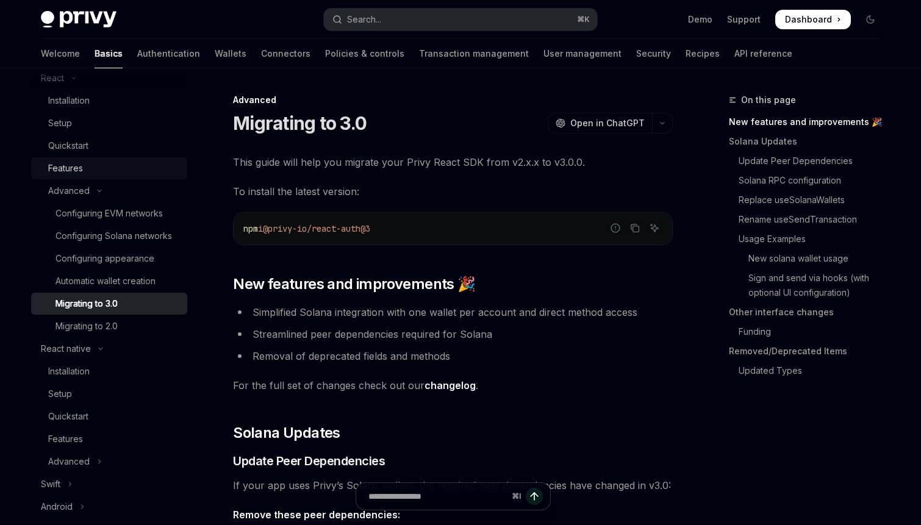
scroll to position [177, 0]
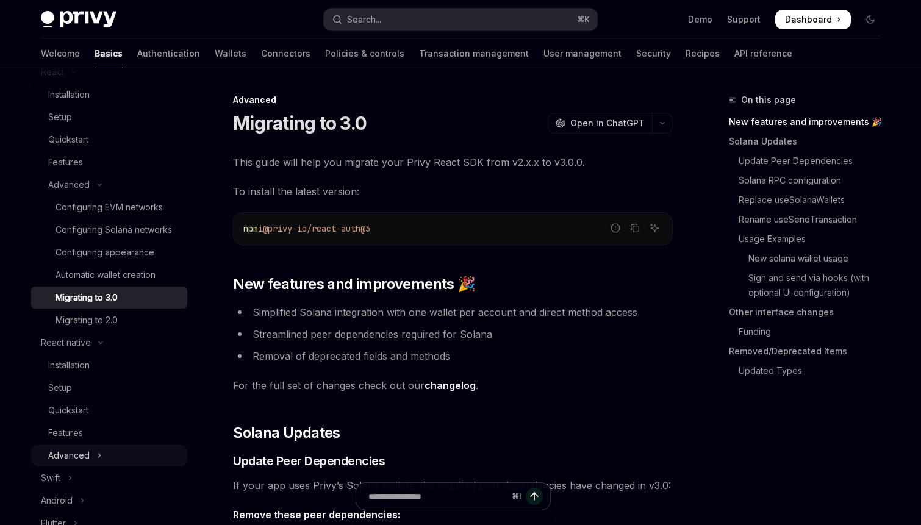
click at [97, 452] on icon "Toggle Advanced section" at bounding box center [99, 455] width 5 height 15
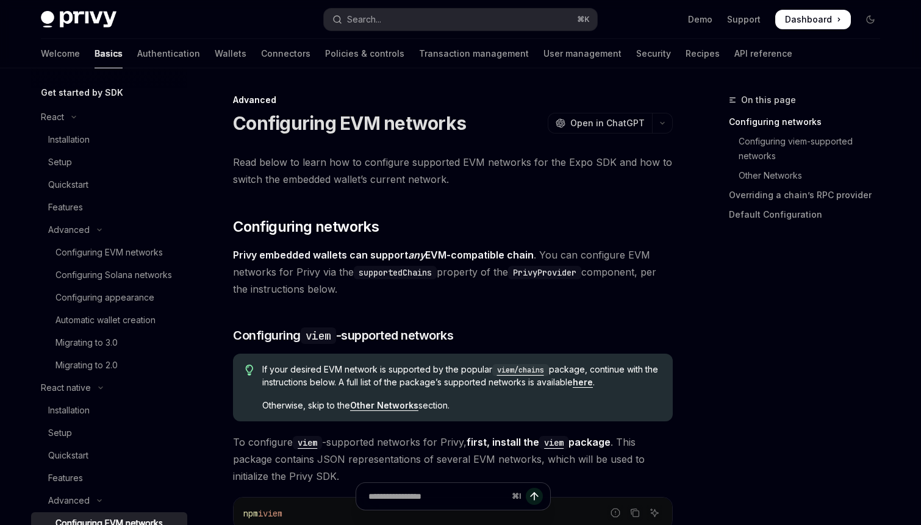
scroll to position [131, 0]
click at [131, 356] on link "Migrating to 2.0" at bounding box center [109, 367] width 156 height 22
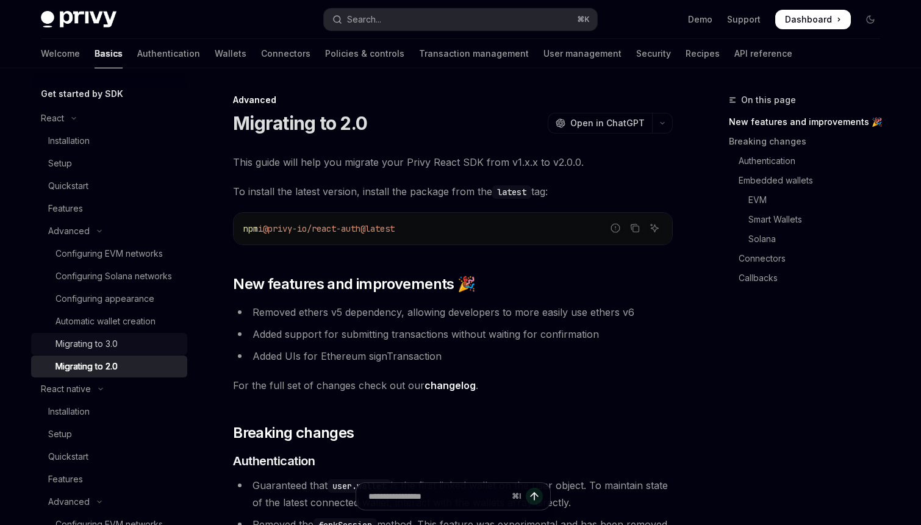
click at [131, 345] on div "Migrating to 3.0" at bounding box center [117, 344] width 124 height 15
type textarea "*"
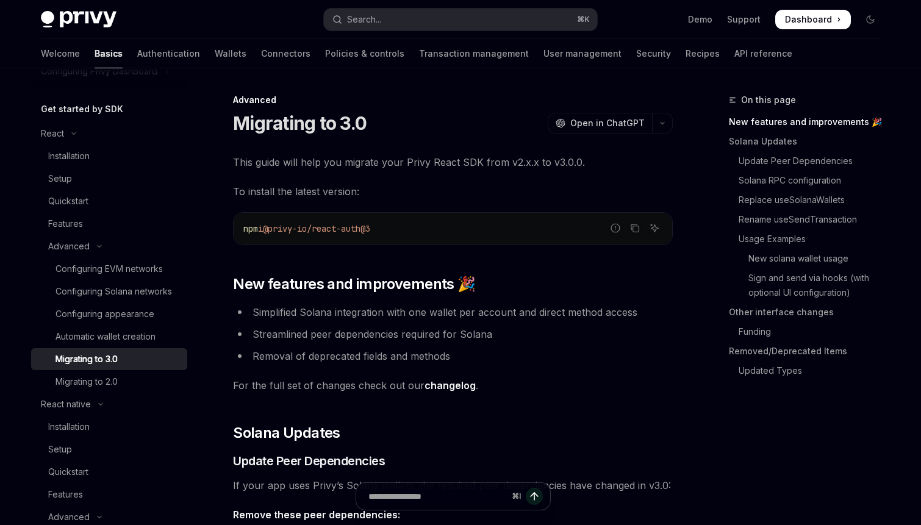
scroll to position [109, 0]
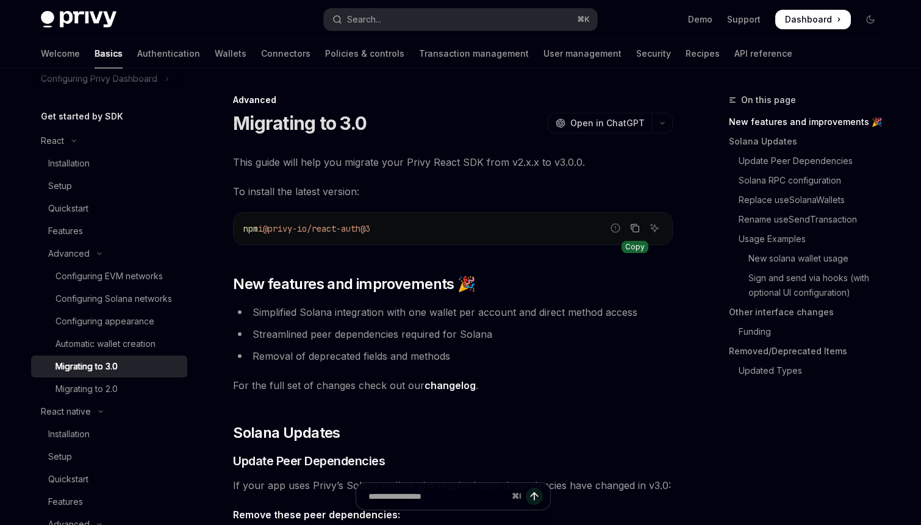
click at [633, 226] on icon "Copy the contents from the code block" at bounding box center [636, 229] width 6 height 6
